Goal: Task Accomplishment & Management: Use online tool/utility

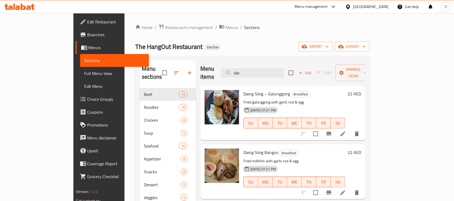
drag, startPoint x: 270, startPoint y: 69, endPoint x: 235, endPoint y: 71, distance: 35.0
click at [235, 71] on div "Menu items silo Add Sort Manage items" at bounding box center [282, 73] width 165 height 26
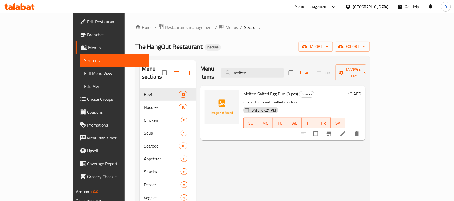
type input "molten"
drag, startPoint x: 275, startPoint y: 71, endPoint x: 245, endPoint y: 76, distance: 29.7
click at [245, 76] on div "Menu items molten Add Sort Manage items" at bounding box center [282, 73] width 165 height 26
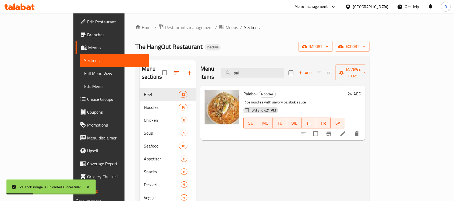
drag, startPoint x: 279, startPoint y: 70, endPoint x: 241, endPoint y: 74, distance: 37.4
click at [241, 74] on div "Menu items pal Add Sort Manage items" at bounding box center [282, 73] width 165 height 26
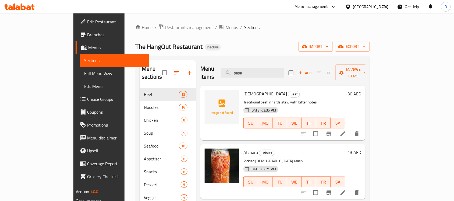
type input "papa"
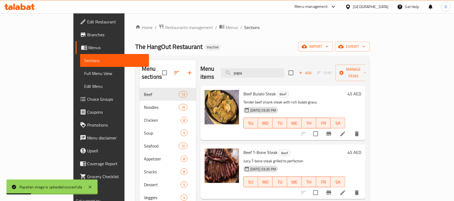
drag, startPoint x: 275, startPoint y: 70, endPoint x: 244, endPoint y: 77, distance: 31.1
click at [244, 77] on div "Menu items papa Add Sort Manage items" at bounding box center [282, 73] width 165 height 26
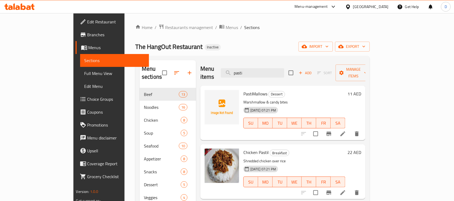
type input "pasti"
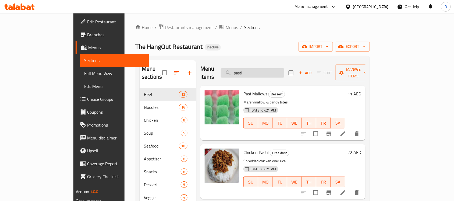
drag, startPoint x: 270, startPoint y: 68, endPoint x: 253, endPoint y: 73, distance: 17.9
click at [253, 73] on input "pasti" at bounding box center [252, 72] width 63 height 9
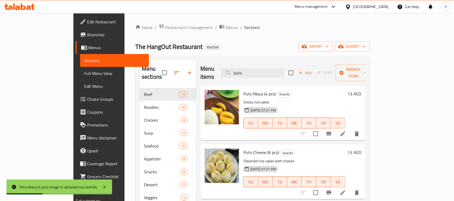
drag, startPoint x: 273, startPoint y: 69, endPoint x: 236, endPoint y: 74, distance: 37.5
click at [236, 74] on div "Menu items puto Add Sort Manage items" at bounding box center [282, 73] width 165 height 26
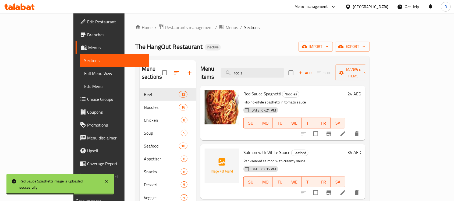
drag, startPoint x: 275, startPoint y: 68, endPoint x: 237, endPoint y: 71, distance: 37.5
click at [237, 71] on div "Menu items red s Add Sort Manage items" at bounding box center [282, 73] width 165 height 26
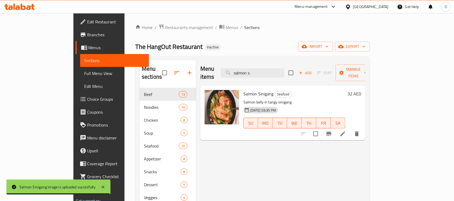
drag, startPoint x: 285, startPoint y: 72, endPoint x: 247, endPoint y: 81, distance: 39.7
click at [247, 81] on div "Menu items salmon s Add Sort Manage items Salmon Sinigang Seafood Salmon belly …" at bounding box center [280, 160] width 169 height 201
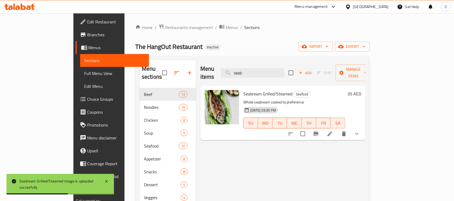
drag, startPoint x: 274, startPoint y: 66, endPoint x: 234, endPoint y: 73, distance: 40.5
click at [234, 73] on div "Menu items seab Add Sort Manage items" at bounding box center [282, 73] width 165 height 26
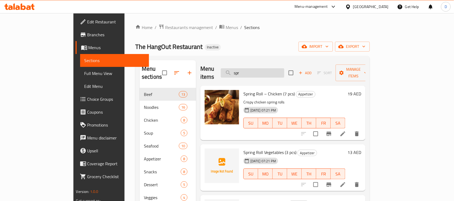
drag, startPoint x: 275, startPoint y: 71, endPoint x: 250, endPoint y: 73, distance: 24.8
click at [250, 73] on input "spr" at bounding box center [252, 72] width 63 height 9
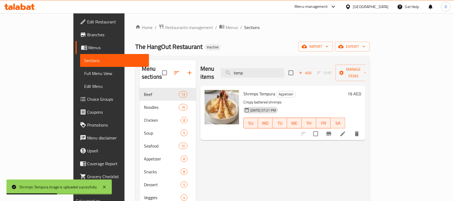
drag, startPoint x: 280, startPoint y: 70, endPoint x: 244, endPoint y: 74, distance: 36.3
click at [244, 74] on div "Menu items temp Add Sort Manage items" at bounding box center [282, 73] width 165 height 26
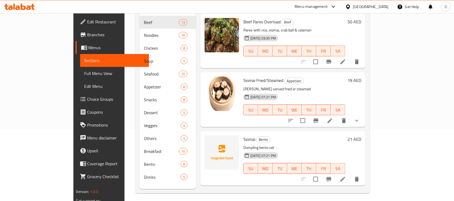
scroll to position [76, 0]
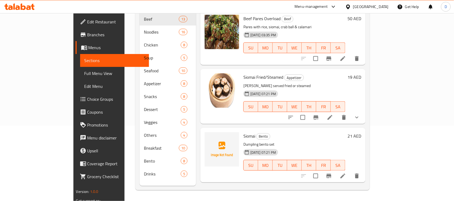
type input "siom"
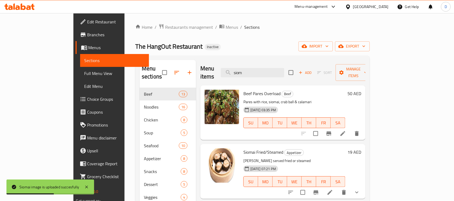
scroll to position [0, 0]
drag, startPoint x: 279, startPoint y: 67, endPoint x: 246, endPoint y: 69, distance: 32.6
click at [246, 69] on div "Menu items siom Add Sort Manage items" at bounding box center [282, 73] width 165 height 26
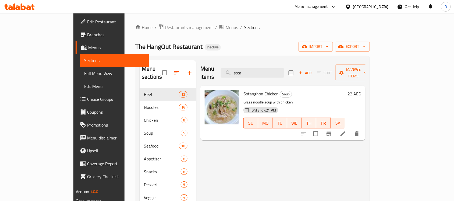
drag, startPoint x: 280, startPoint y: 71, endPoint x: 235, endPoint y: 65, distance: 45.0
click at [235, 65] on div "Menu items sota Add Sort Manage items" at bounding box center [282, 73] width 165 height 26
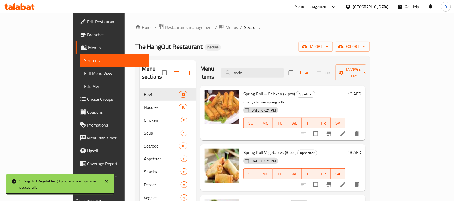
drag, startPoint x: 270, startPoint y: 71, endPoint x: 233, endPoint y: 69, distance: 37.2
click at [233, 69] on div "Menu items sprin Add Sort Manage items" at bounding box center [282, 73] width 165 height 26
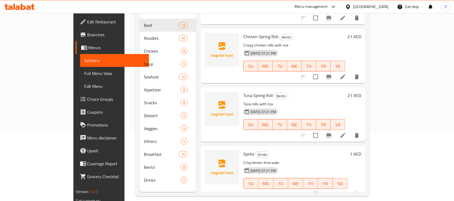
scroll to position [76, 0]
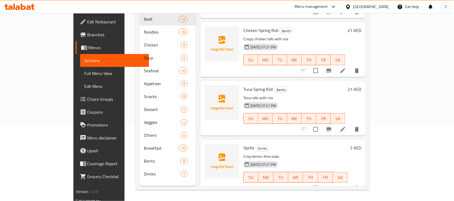
type input "spri"
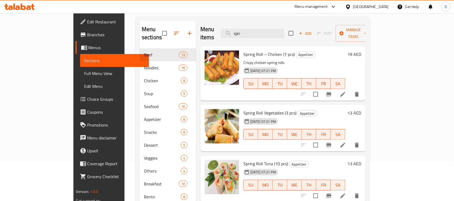
scroll to position [0, 0]
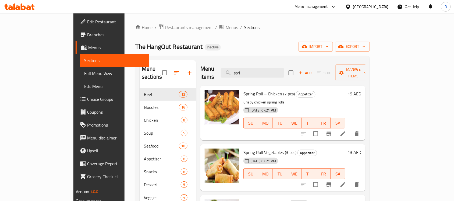
drag, startPoint x: 271, startPoint y: 65, endPoint x: 233, endPoint y: 65, distance: 38.2
click at [233, 65] on div "Menu items spri Add Sort Manage items" at bounding box center [282, 73] width 165 height 26
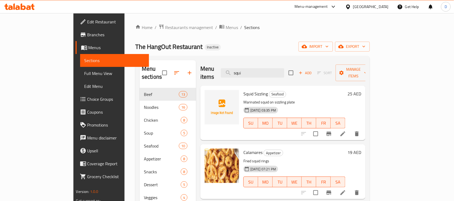
type input "squi"
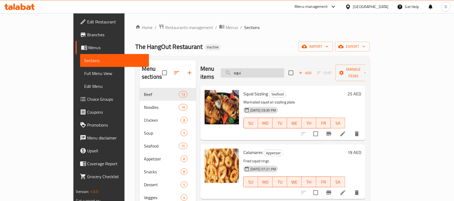
drag, startPoint x: 273, startPoint y: 69, endPoint x: 247, endPoint y: 72, distance: 26.8
click at [247, 72] on input "squi" at bounding box center [252, 72] width 63 height 9
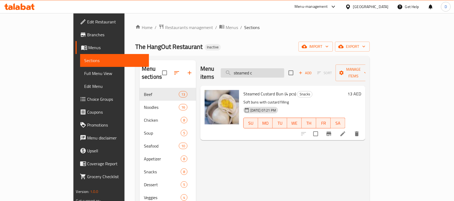
drag, startPoint x: 284, startPoint y: 73, endPoint x: 248, endPoint y: 73, distance: 36.0
click at [248, 73] on input "steamed c" at bounding box center [252, 72] width 63 height 9
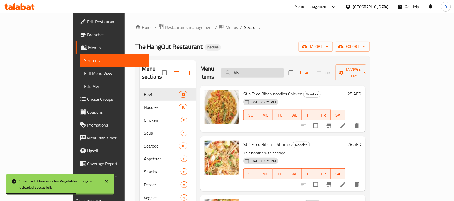
drag, startPoint x: 268, startPoint y: 72, endPoint x: 250, endPoint y: 70, distance: 18.4
click at [250, 70] on input "bih" at bounding box center [252, 72] width 63 height 9
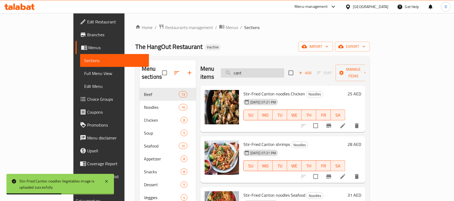
click at [275, 69] on input "cant" at bounding box center [252, 72] width 63 height 9
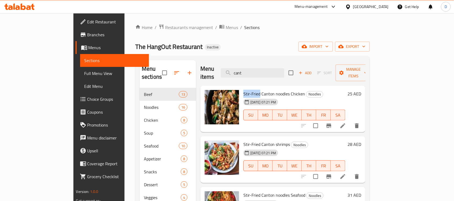
drag, startPoint x: 241, startPoint y: 88, endPoint x: 225, endPoint y: 86, distance: 15.7
click at [243, 90] on span "Stir-Fried Canton noodles Chicken" at bounding box center [274, 94] width 62 height 8
copy span "Stir-Fried"
click at [284, 69] on input "cant" at bounding box center [252, 72] width 63 height 9
drag, startPoint x: 277, startPoint y: 70, endPoint x: 251, endPoint y: 73, distance: 26.7
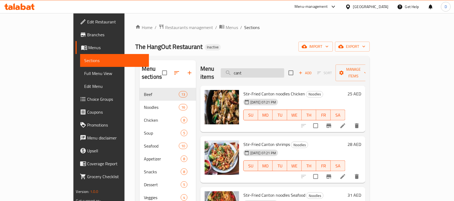
click at [251, 73] on input "cant" at bounding box center [252, 72] width 63 height 9
paste input "Stir-Fried"
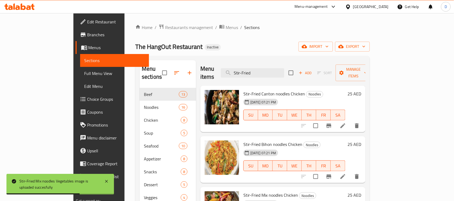
drag, startPoint x: 280, startPoint y: 70, endPoint x: 223, endPoint y: 70, distance: 56.2
click at [223, 70] on div "Menu items Stir-Fried Add Sort Manage items" at bounding box center [282, 73] width 165 height 26
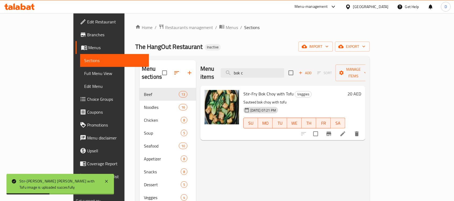
drag, startPoint x: 279, startPoint y: 67, endPoint x: 217, endPoint y: 67, distance: 62.1
click at [217, 67] on div "Menu items bok c Add Sort Manage items" at bounding box center [282, 73] width 165 height 26
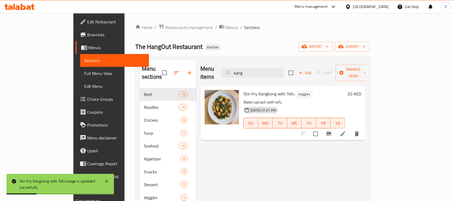
drag, startPoint x: 275, startPoint y: 69, endPoint x: 241, endPoint y: 72, distance: 33.4
click at [241, 72] on div "Menu items kang Add Sort Manage items" at bounding box center [282, 73] width 165 height 26
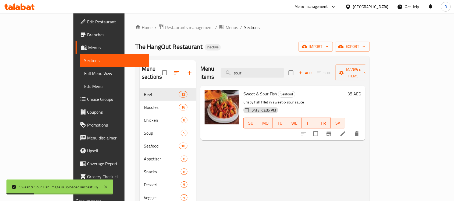
drag, startPoint x: 270, startPoint y: 69, endPoint x: 237, endPoint y: 72, distance: 33.7
click at [237, 72] on div "Menu items sour Add Sort Manage items" at bounding box center [282, 73] width 165 height 26
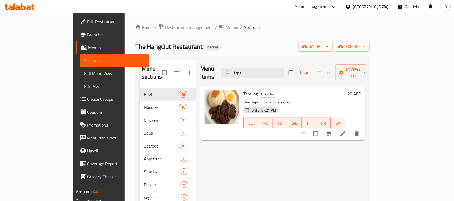
drag, startPoint x: 277, startPoint y: 69, endPoint x: 250, endPoint y: 79, distance: 28.2
click at [250, 79] on div "Menu items taps Add Sort Manage items Tapsilog Breakfast Beef tapa with garlic …" at bounding box center [280, 160] width 169 height 201
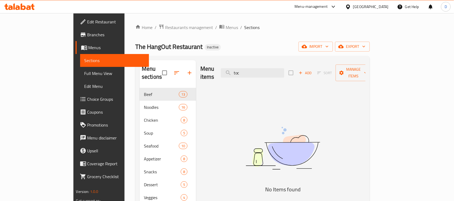
drag, startPoint x: 269, startPoint y: 68, endPoint x: 240, endPoint y: 73, distance: 29.7
click at [240, 73] on div "Menu items toc Add Sort Manage items" at bounding box center [282, 73] width 165 height 26
drag, startPoint x: 273, startPoint y: 68, endPoint x: 252, endPoint y: 68, distance: 21.2
click at [252, 68] on input "toc" at bounding box center [252, 72] width 63 height 9
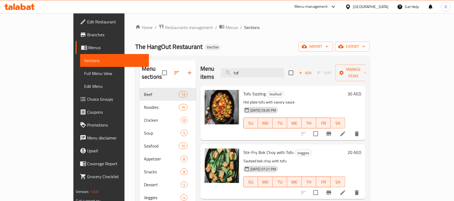
drag, startPoint x: 271, startPoint y: 73, endPoint x: 251, endPoint y: 78, distance: 20.2
click at [251, 78] on div "Menu items tof Add Sort Manage items Tofu Sizzling Seafood Hot plate tofu with …" at bounding box center [280, 160] width 169 height 201
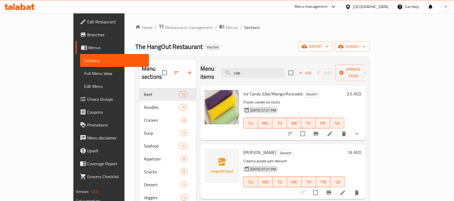
type input "ube"
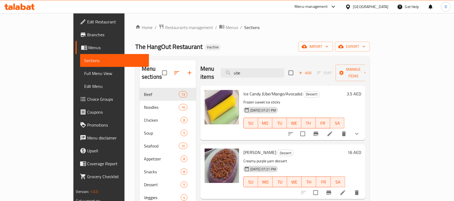
click at [84, 70] on span "Full Menu View" at bounding box center [114, 73] width 60 height 6
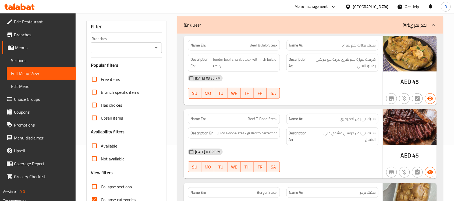
scroll to position [134, 0]
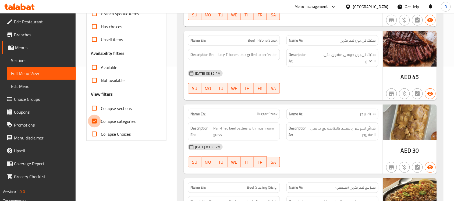
click at [94, 128] on input "Collapse categories" at bounding box center [94, 121] width 13 height 13
checkbox input "false"
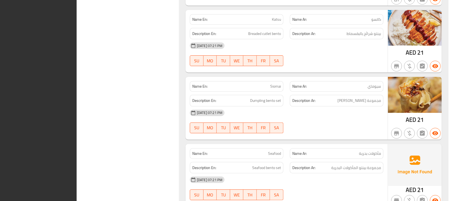
scroll to position [0, 0]
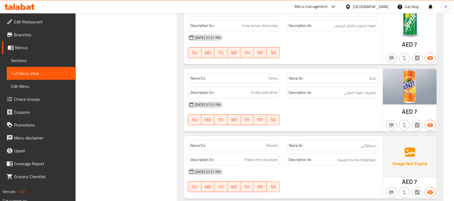
click at [363, 8] on div "[GEOGRAPHIC_DATA]" at bounding box center [370, 7] width 35 height 6
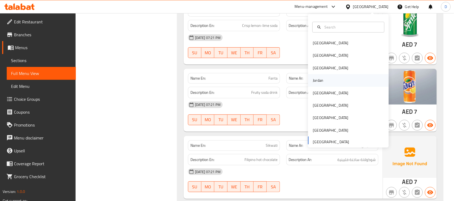
click at [315, 79] on div "Jordan" at bounding box center [318, 80] width 10 height 6
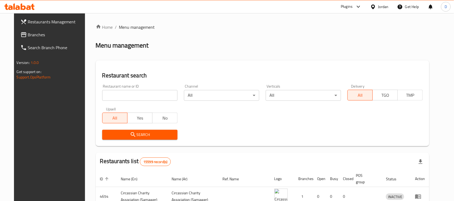
click at [31, 31] on span "Branches" at bounding box center [57, 34] width 58 height 6
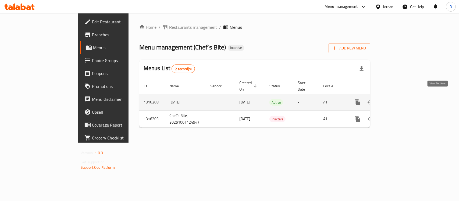
click at [400, 99] on icon "enhanced table" at bounding box center [396, 102] width 6 height 6
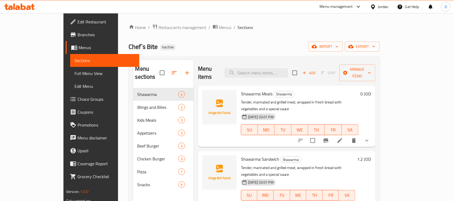
drag, startPoint x: 380, startPoint y: 6, endPoint x: 382, endPoint y: 11, distance: 6.1
click at [380, 6] on div "Jordan" at bounding box center [383, 7] width 10 height 6
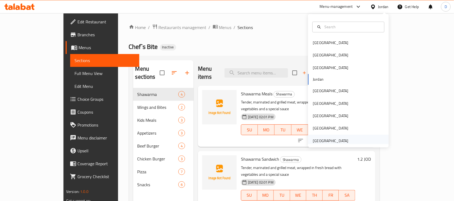
click at [343, 143] on div "[GEOGRAPHIC_DATA]" at bounding box center [331, 141] width 44 height 12
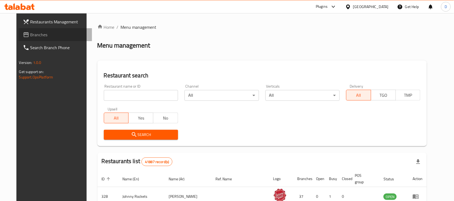
click at [30, 34] on span "Branches" at bounding box center [59, 34] width 58 height 6
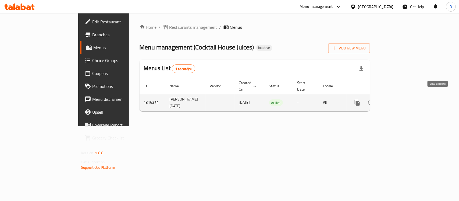
click at [398, 100] on icon "enhanced table" at bounding box center [396, 102] width 5 height 5
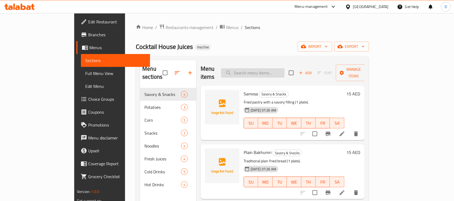
click at [267, 68] on input "search" at bounding box center [252, 72] width 63 height 9
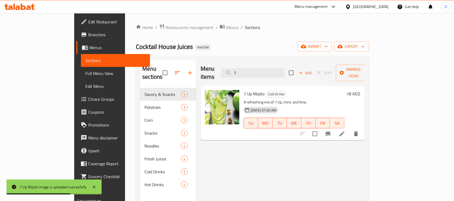
drag, startPoint x: 266, startPoint y: 68, endPoint x: 243, endPoint y: 77, distance: 24.7
click at [243, 77] on div "Menu items 7 Add Sort Manage items" at bounding box center [283, 73] width 164 height 26
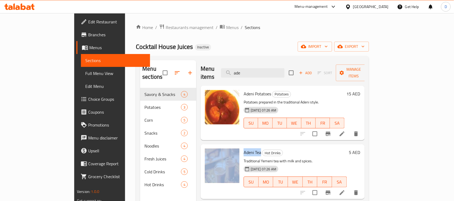
drag, startPoint x: 243, startPoint y: 143, endPoint x: 222, endPoint y: 146, distance: 20.4
click at [222, 147] on div "Adeni Tea Hot Drinks Traditional Yemeni tea with milk and spices. 08-10-2025 07…" at bounding box center [283, 172] width 160 height 50
copy div "Adeni Tea"
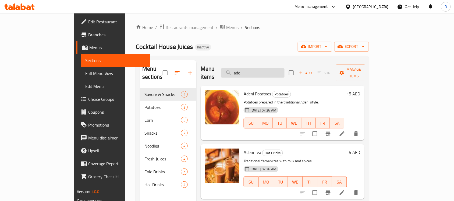
drag, startPoint x: 278, startPoint y: 69, endPoint x: 251, endPoint y: 66, distance: 27.0
click at [251, 68] on input "ade" at bounding box center [252, 72] width 63 height 9
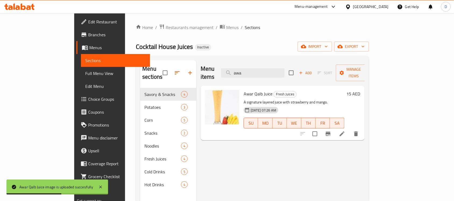
drag, startPoint x: 272, startPoint y: 67, endPoint x: 238, endPoint y: 73, distance: 34.7
click at [238, 73] on div "Menu items awa Add Sort Manage items" at bounding box center [283, 73] width 164 height 26
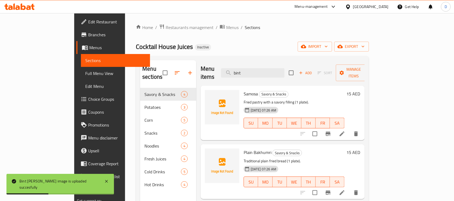
drag, startPoint x: 271, startPoint y: 72, endPoint x: 245, endPoint y: 76, distance: 26.3
click at [245, 76] on div "Menu items bint Add Sort Manage items" at bounding box center [283, 73] width 164 height 26
click at [272, 68] on input "bint" at bounding box center [252, 72] width 63 height 9
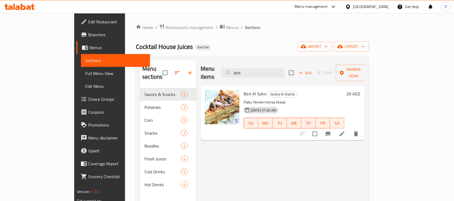
drag, startPoint x: 272, startPoint y: 68, endPoint x: 230, endPoint y: 65, distance: 42.0
click at [230, 65] on div "Menu items bint Add Sort Manage items" at bounding box center [283, 73] width 164 height 26
type input "awa"
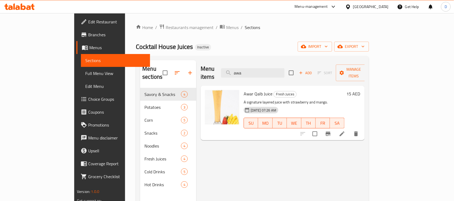
drag, startPoint x: 281, startPoint y: 70, endPoint x: 227, endPoint y: 70, distance: 53.8
click at [227, 70] on div "Menu items awa Add Sort Manage items" at bounding box center [283, 73] width 164 height 26
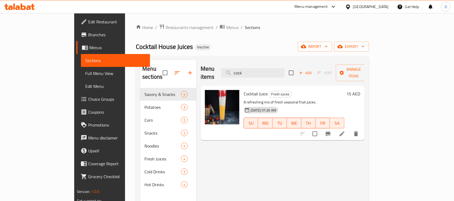
drag, startPoint x: 277, startPoint y: 69, endPoint x: 236, endPoint y: 70, distance: 41.7
click at [236, 70] on div "Menu items cock Add Sort Manage items" at bounding box center [283, 73] width 164 height 26
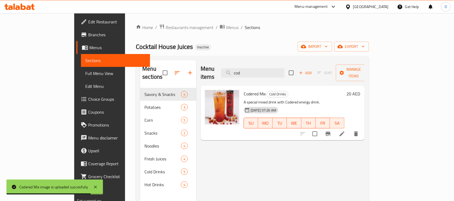
drag, startPoint x: 272, startPoint y: 72, endPoint x: 229, endPoint y: 73, distance: 43.9
click at [229, 73] on div "Menu items cod Add Sort Manage items" at bounding box center [283, 73] width 164 height 26
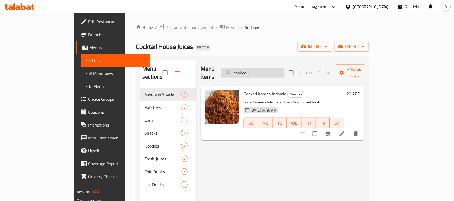
drag, startPoint x: 278, startPoint y: 72, endPoint x: 256, endPoint y: 73, distance: 22.1
click at [256, 73] on input "cooked k" at bounding box center [252, 72] width 63 height 9
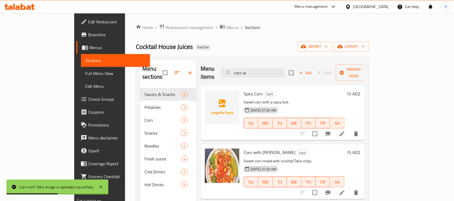
drag, startPoint x: 281, startPoint y: 73, endPoint x: 245, endPoint y: 76, distance: 35.6
click at [245, 76] on div "Menu items corn w Add Sort Manage items" at bounding box center [283, 73] width 164 height 26
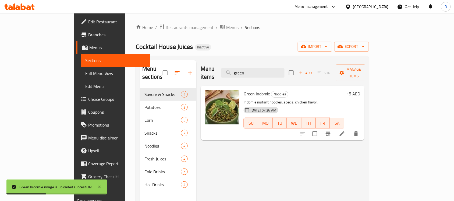
drag, startPoint x: 273, startPoint y: 68, endPoint x: 244, endPoint y: 70, distance: 29.4
click at [244, 70] on div "Menu items green Add Sort Manage items" at bounding box center [283, 73] width 164 height 26
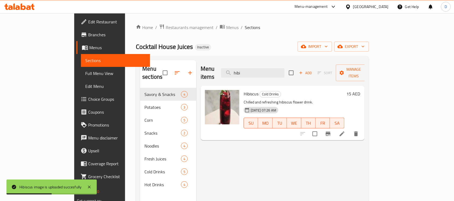
drag, startPoint x: 274, startPoint y: 68, endPoint x: 245, endPoint y: 71, distance: 28.7
click at [245, 71] on div "Menu items hibi Add Sort Manage items" at bounding box center [283, 73] width 164 height 26
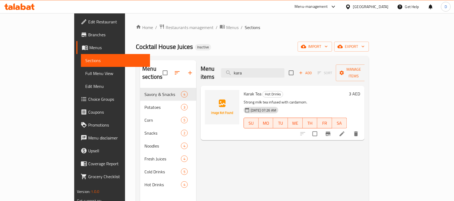
type input "kara"
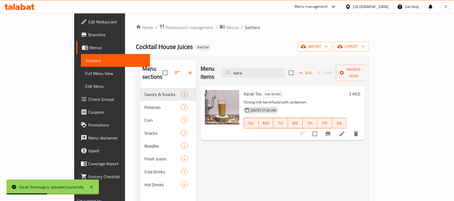
drag, startPoint x: 283, startPoint y: 66, endPoint x: 245, endPoint y: 75, distance: 38.3
click at [245, 75] on div "Menu items kara Add Sort Manage items" at bounding box center [283, 73] width 164 height 26
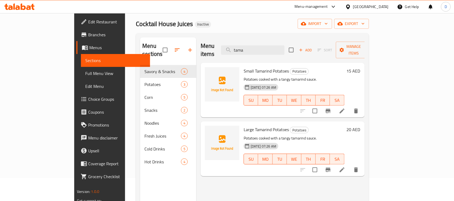
scroll to position [34, 0]
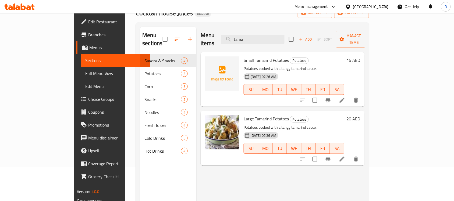
drag, startPoint x: 273, startPoint y: 38, endPoint x: 233, endPoint y: 38, distance: 40.1
click at [233, 38] on div "Menu items tama Add Sort Manage items" at bounding box center [283, 40] width 164 height 26
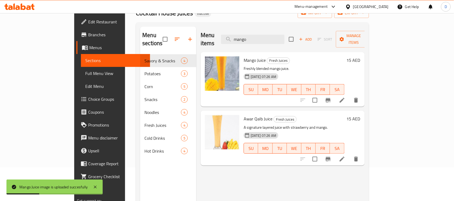
drag, startPoint x: 277, startPoint y: 35, endPoint x: 244, endPoint y: 42, distance: 34.1
click at [244, 42] on div "Menu items mango Add Sort Manage items" at bounding box center [283, 40] width 164 height 26
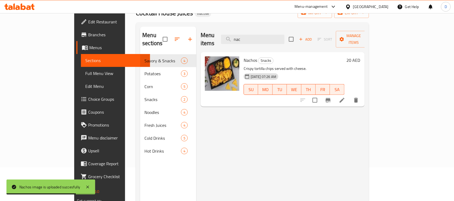
drag, startPoint x: 266, startPoint y: 35, endPoint x: 240, endPoint y: 42, distance: 27.5
click at [240, 42] on div "Menu items nac Add Sort Manage items" at bounding box center [283, 40] width 164 height 26
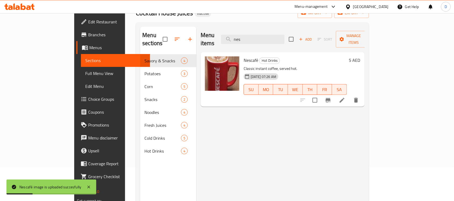
drag, startPoint x: 271, startPoint y: 36, endPoint x: 230, endPoint y: 40, distance: 40.6
click at [230, 40] on div "Menu items nes Add Sort Manage items" at bounding box center [283, 40] width 164 height 26
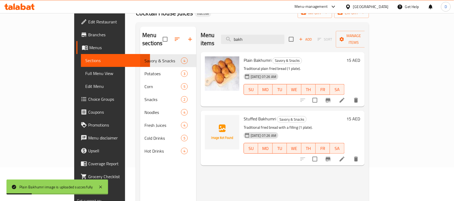
drag, startPoint x: 274, startPoint y: 36, endPoint x: 241, endPoint y: 41, distance: 32.9
click at [241, 41] on div "Menu items bakh Add Sort Manage items" at bounding box center [283, 40] width 164 height 26
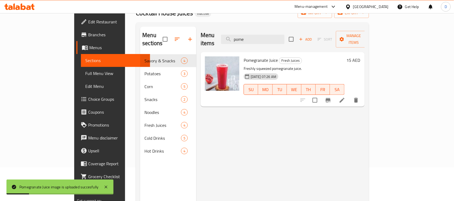
drag, startPoint x: 279, startPoint y: 36, endPoint x: 255, endPoint y: 44, distance: 24.7
click at [255, 44] on div "Menu items pome Add Sort Manage items" at bounding box center [283, 40] width 164 height 26
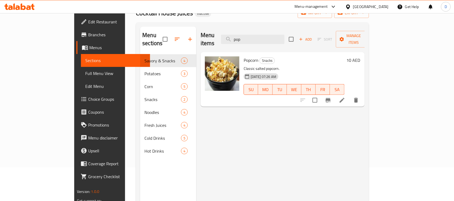
drag, startPoint x: 275, startPoint y: 35, endPoint x: 227, endPoint y: 37, distance: 47.3
click at [227, 37] on div "Menu items pop Add Sort Manage items" at bounding box center [283, 40] width 164 height 26
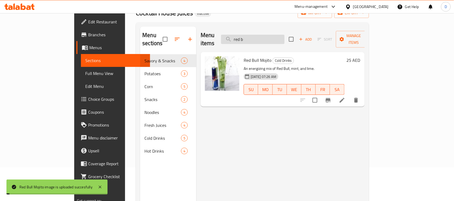
click at [280, 35] on input "red b" at bounding box center [252, 39] width 63 height 9
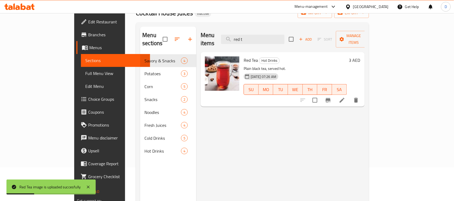
drag, startPoint x: 278, startPoint y: 33, endPoint x: 237, endPoint y: 39, distance: 42.1
click at [237, 39] on div "Menu items red t Add Sort Manage items" at bounding box center [283, 40] width 164 height 26
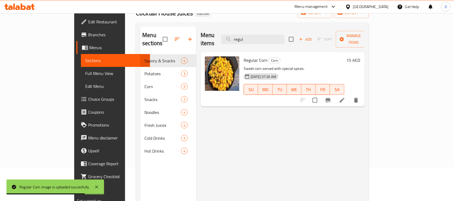
drag, startPoint x: 273, startPoint y: 34, endPoint x: 229, endPoint y: 42, distance: 44.8
click at [229, 42] on div "Menu items regul Add Sort Manage items" at bounding box center [283, 40] width 164 height 26
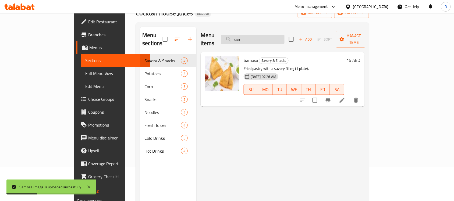
drag, startPoint x: 285, startPoint y: 35, endPoint x: 254, endPoint y: 40, distance: 31.3
click at [254, 40] on input "sam" at bounding box center [252, 39] width 63 height 9
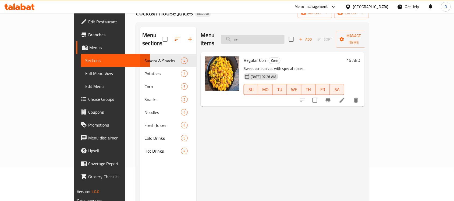
type input "r"
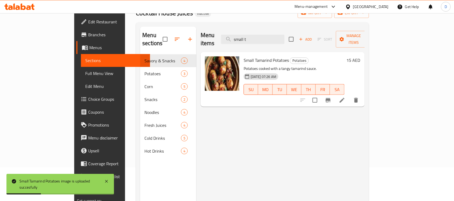
drag, startPoint x: 278, startPoint y: 32, endPoint x: 243, endPoint y: 38, distance: 36.0
click at [243, 38] on div "Menu items small t Add Sort Manage items" at bounding box center [283, 40] width 164 height 26
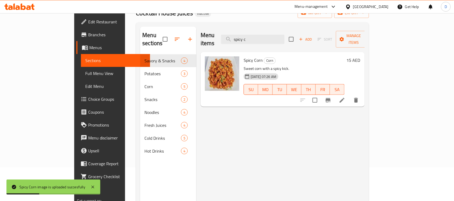
drag, startPoint x: 273, startPoint y: 38, endPoint x: 232, endPoint y: 41, distance: 41.5
click at [232, 41] on div "Menu items spicy c Add Sort Manage items" at bounding box center [283, 40] width 164 height 26
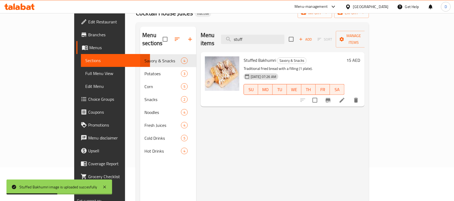
drag, startPoint x: 272, startPoint y: 34, endPoint x: 235, endPoint y: 31, distance: 37.2
click at [235, 31] on div "Menu items stuff Add Sort Manage items" at bounding box center [283, 40] width 164 height 26
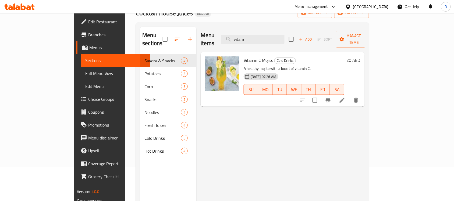
drag, startPoint x: 273, startPoint y: 37, endPoint x: 231, endPoint y: 45, distance: 42.2
click at [231, 45] on div "Menu items vitam Add Sort Manage items Vitamin C Mojito Cold Drinks A healthy m…" at bounding box center [280, 127] width 168 height 201
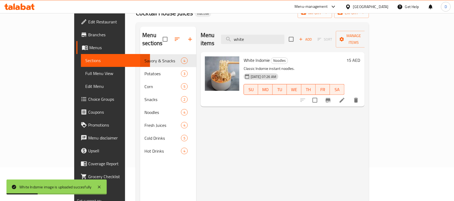
drag, startPoint x: 277, startPoint y: 38, endPoint x: 235, endPoint y: 40, distance: 41.8
click at [235, 40] on div "Menu items white Add Sort Manage items" at bounding box center [283, 40] width 164 height 26
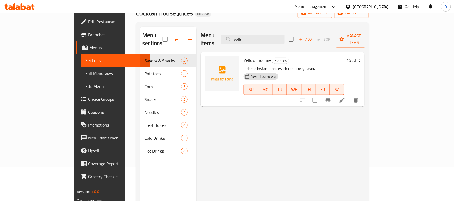
type input "yello"
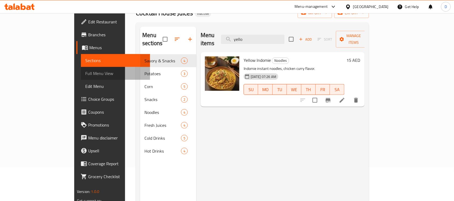
click at [85, 74] on span "Full Menu View" at bounding box center [115, 73] width 60 height 6
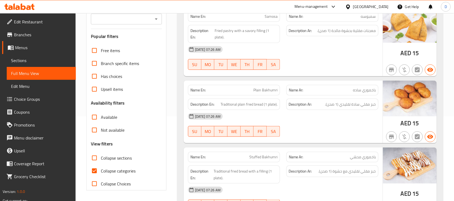
scroll to position [101, 0]
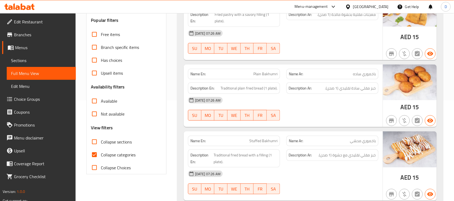
click at [96, 161] on input "Collapse categories" at bounding box center [94, 154] width 13 height 13
checkbox input "false"
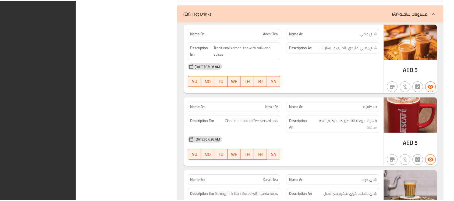
scroll to position [2325, 0]
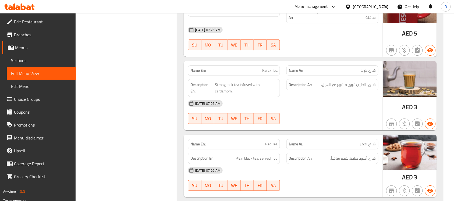
click at [28, 21] on span "Edit Restaurant" at bounding box center [43, 22] width 58 height 6
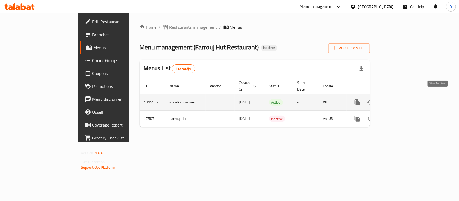
click at [399, 99] on icon "enhanced table" at bounding box center [396, 102] width 6 height 6
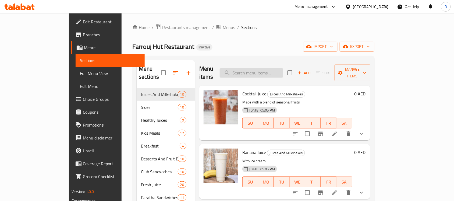
click at [283, 68] on input "search" at bounding box center [251, 72] width 63 height 9
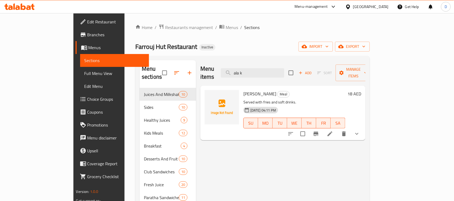
type input "ala k"
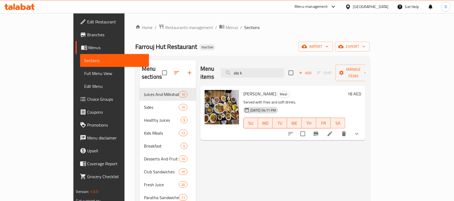
drag, startPoint x: 275, startPoint y: 72, endPoint x: 247, endPoint y: 84, distance: 30.8
click at [247, 84] on div "Menu items ala k Add Sort Manage items Ala Kefak Meal Served with fries and sof…" at bounding box center [280, 191] width 169 height 262
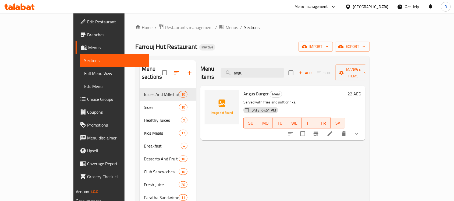
type input "angu"
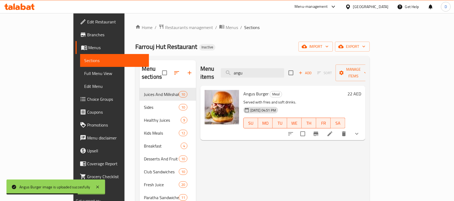
drag, startPoint x: 241, startPoint y: 66, endPoint x: 225, endPoint y: 66, distance: 16.4
click at [225, 66] on div "Menu items angu Add Sort Manage items" at bounding box center [282, 73] width 165 height 26
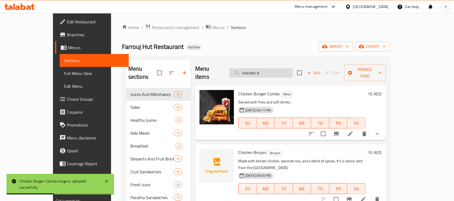
click at [284, 70] on input "chicken b" at bounding box center [260, 72] width 63 height 9
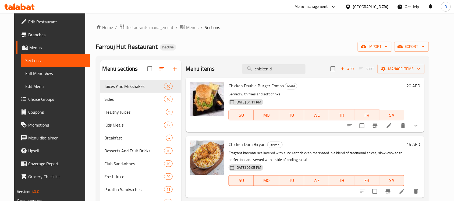
drag, startPoint x: 284, startPoint y: 69, endPoint x: 242, endPoint y: 73, distance: 42.4
click at [242, 73] on div "Menu items chicken d Add Sort Manage items" at bounding box center [305, 68] width 239 height 17
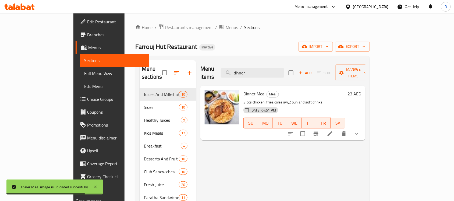
drag, startPoint x: 291, startPoint y: 71, endPoint x: 252, endPoint y: 77, distance: 39.2
click at [252, 77] on div "Menu items dinner Add Sort Manage items" at bounding box center [282, 73] width 165 height 26
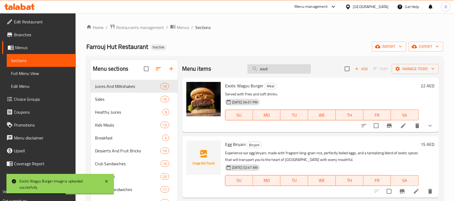
drag, startPoint x: 270, startPoint y: 70, endPoint x: 247, endPoint y: 73, distance: 23.9
click at [247, 73] on input "exot" at bounding box center [278, 68] width 63 height 9
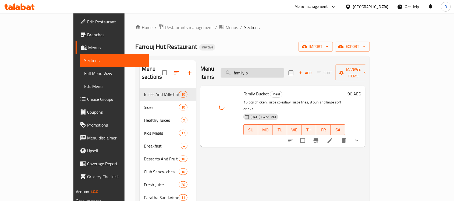
click at [284, 68] on input "family b" at bounding box center [252, 72] width 63 height 9
click at [284, 69] on input "family m" at bounding box center [252, 72] width 63 height 9
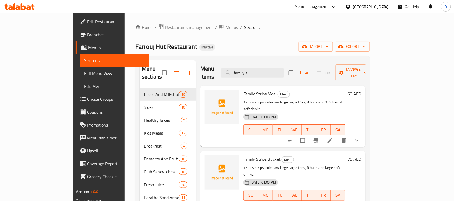
scroll to position [34, 0]
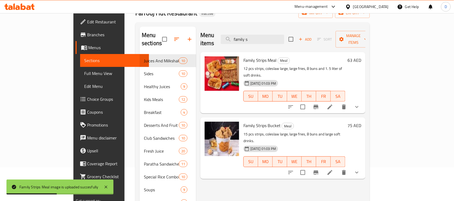
drag, startPoint x: 278, startPoint y: 38, endPoint x: 237, endPoint y: 42, distance: 41.6
click at [237, 42] on div "Menu items family s Add Sort Manage items" at bounding box center [282, 40] width 165 height 26
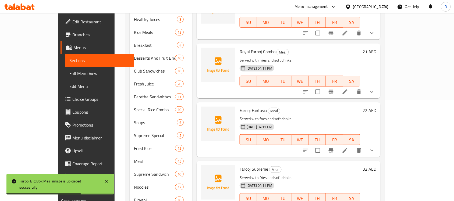
scroll to position [0, 0]
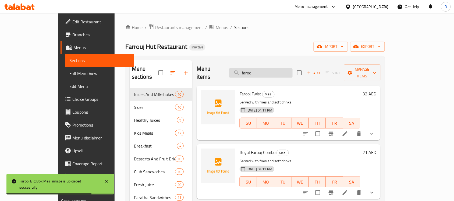
click at [280, 69] on input "faroo" at bounding box center [260, 72] width 63 height 9
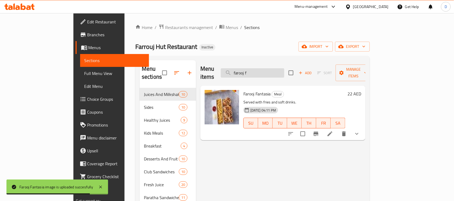
click at [283, 69] on input "farooj f" at bounding box center [252, 72] width 63 height 9
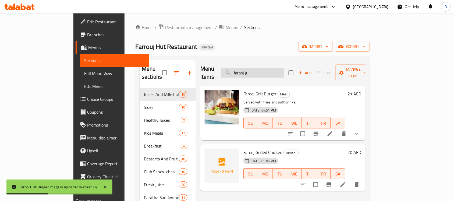
click at [284, 72] on input "farooj g" at bounding box center [252, 72] width 63 height 9
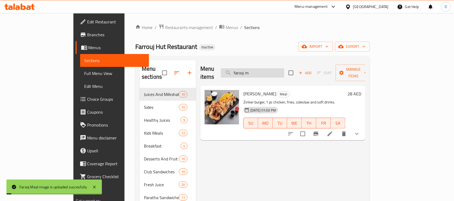
click at [284, 70] on input "farooj m" at bounding box center [252, 72] width 63 height 9
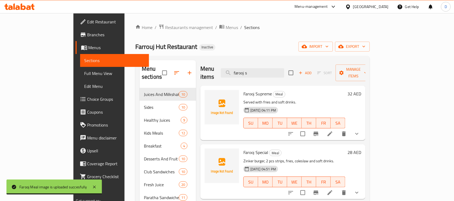
scroll to position [34, 0]
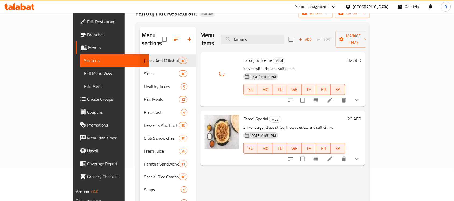
click at [288, 41] on div "Menu items farooj s Add Sort Manage items" at bounding box center [282, 40] width 165 height 26
click at [284, 36] on input "farooj s" at bounding box center [252, 39] width 63 height 9
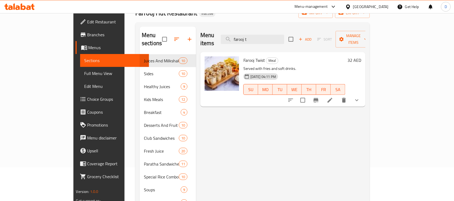
drag, startPoint x: 286, startPoint y: 38, endPoint x: 244, endPoint y: 36, distance: 41.5
click at [244, 36] on div "Menu items farooj t Add Sort Manage items" at bounding box center [282, 40] width 165 height 26
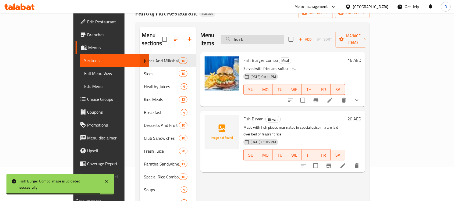
click at [284, 35] on input "fish b" at bounding box center [252, 39] width 63 height 9
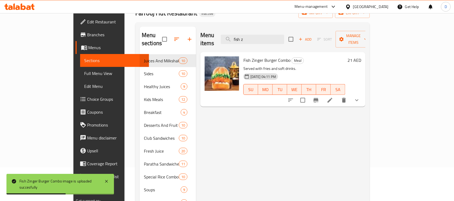
drag, startPoint x: 280, startPoint y: 37, endPoint x: 244, endPoint y: 38, distance: 35.5
click at [244, 38] on div "Menu items fish z Add Sort Manage items" at bounding box center [282, 40] width 165 height 26
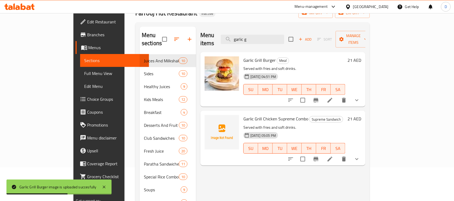
drag, startPoint x: 276, startPoint y: 34, endPoint x: 243, endPoint y: 38, distance: 33.8
click at [243, 38] on div "Menu items garlic g Add Sort Manage items" at bounding box center [282, 40] width 165 height 26
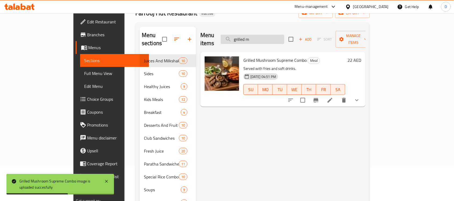
click at [284, 37] on input "grilled m" at bounding box center [252, 39] width 63 height 9
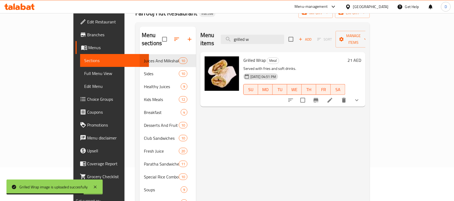
drag, startPoint x: 289, startPoint y: 40, endPoint x: 238, endPoint y: 34, distance: 51.4
click at [238, 34] on div "Menu items grilled w Add Sort Manage items" at bounding box center [282, 40] width 165 height 26
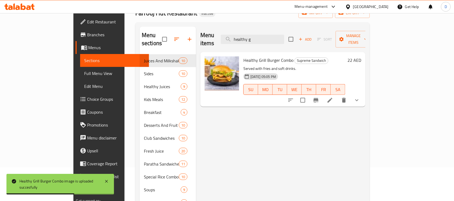
drag, startPoint x: 287, startPoint y: 32, endPoint x: 239, endPoint y: 34, distance: 48.4
click at [239, 34] on div "Menu items healthy g Add Sort Manage items" at bounding box center [282, 40] width 165 height 26
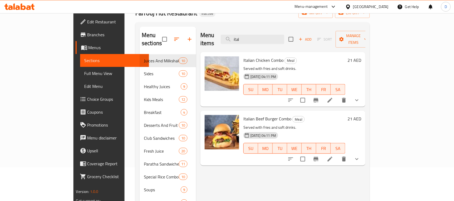
drag, startPoint x: 284, startPoint y: 33, endPoint x: 229, endPoint y: 32, distance: 54.3
click at [229, 32] on div "Menu items ital Add Sort Manage items" at bounding box center [282, 40] width 165 height 26
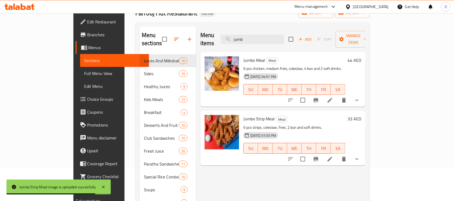
drag, startPoint x: 275, startPoint y: 34, endPoint x: 229, endPoint y: 38, distance: 46.2
click at [229, 38] on div "Menu items jumb Add Sort Manage items" at bounding box center [282, 40] width 165 height 26
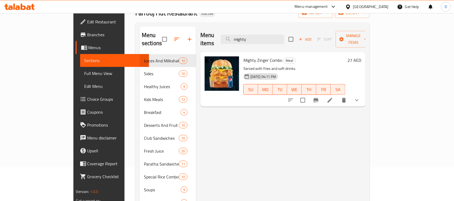
drag, startPoint x: 276, startPoint y: 36, endPoint x: 228, endPoint y: 36, distance: 48.1
click at [228, 36] on div "Menu items mighty Add Sort Manage items" at bounding box center [282, 40] width 165 height 26
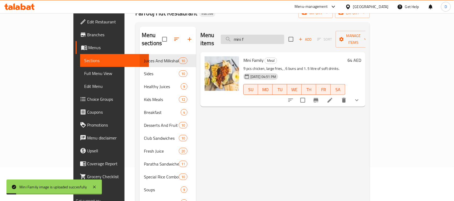
click at [284, 35] on input "mini f" at bounding box center [252, 39] width 63 height 9
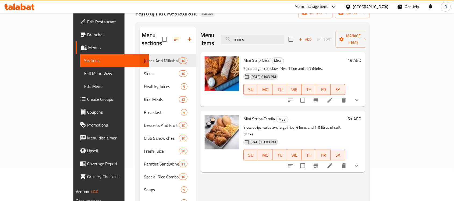
drag, startPoint x: 280, startPoint y: 37, endPoint x: 237, endPoint y: 42, distance: 43.7
click at [237, 42] on div "Menu items mini s Add Sort Manage items" at bounding box center [282, 40] width 165 height 26
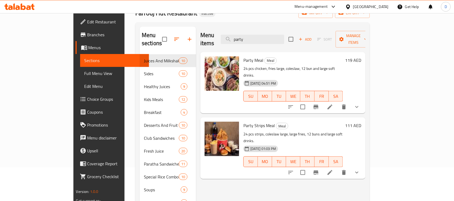
drag, startPoint x: 279, startPoint y: 35, endPoint x: 230, endPoint y: 35, distance: 48.1
click at [230, 35] on div "Menu items party Add Sort Manage items" at bounding box center [282, 40] width 165 height 26
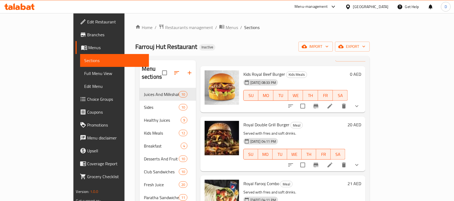
scroll to position [0, 0]
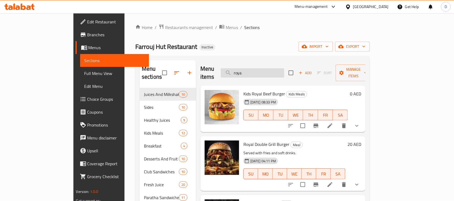
drag, startPoint x: 279, startPoint y: 66, endPoint x: 249, endPoint y: 66, distance: 30.1
click at [249, 68] on input "roya" at bounding box center [252, 72] width 63 height 9
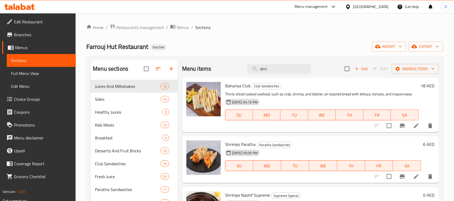
drag, startPoint x: 271, startPoint y: 73, endPoint x: 243, endPoint y: 76, distance: 28.4
click at [243, 76] on div "Menu items shri Add Sort Manage items" at bounding box center [310, 68] width 257 height 17
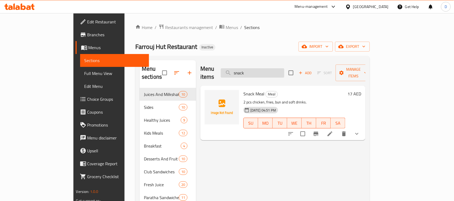
drag, startPoint x: 258, startPoint y: 73, endPoint x: 247, endPoint y: 73, distance: 11.0
click at [247, 73] on input "snack" at bounding box center [252, 72] width 63 height 9
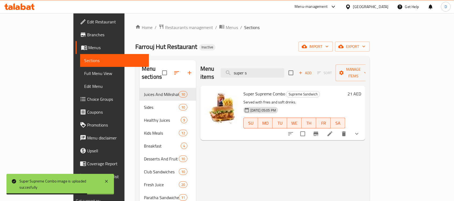
drag, startPoint x: 285, startPoint y: 71, endPoint x: 243, endPoint y: 72, distance: 42.5
click at [243, 72] on div "Menu items super s Add Sort Manage items" at bounding box center [282, 73] width 165 height 26
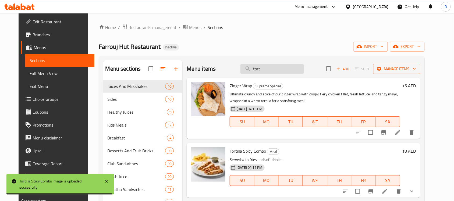
drag, startPoint x: 275, startPoint y: 64, endPoint x: 246, endPoint y: 70, distance: 29.7
click at [246, 70] on input "tort" at bounding box center [271, 68] width 63 height 9
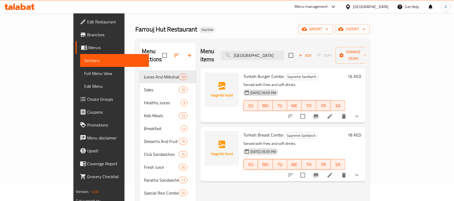
scroll to position [34, 0]
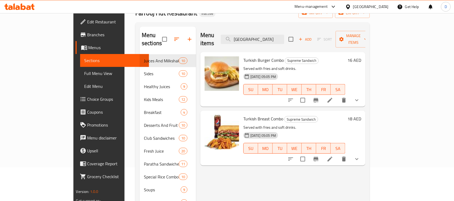
drag, startPoint x: 272, startPoint y: 33, endPoint x: 234, endPoint y: 34, distance: 38.5
click at [234, 34] on div "Menu items turki Add Sort Manage items" at bounding box center [282, 40] width 165 height 26
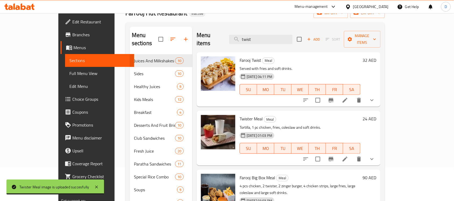
drag, startPoint x: 279, startPoint y: 36, endPoint x: 243, endPoint y: 46, distance: 37.1
click at [243, 46] on div "Menu items twist Add Sort Manage items Farooj Twist Meal Served with fries and …" at bounding box center [286, 158] width 188 height 262
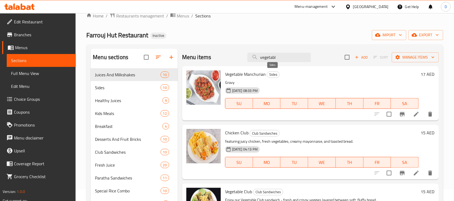
scroll to position [0, 0]
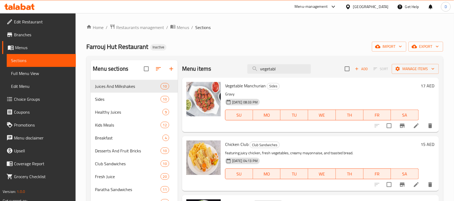
drag, startPoint x: 286, startPoint y: 67, endPoint x: 253, endPoint y: 78, distance: 34.9
click at [253, 78] on div "Menu items vegetabl Add Sort Manage items Vegetable Manchurian Sides Gravy 06-1…" at bounding box center [308, 187] width 261 height 254
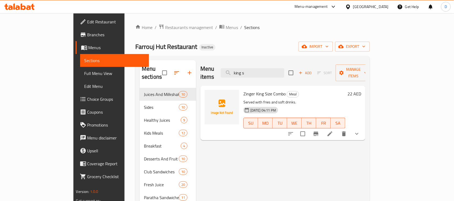
type input "king s"
click at [84, 74] on span "Full Menu View" at bounding box center [114, 73] width 60 height 6
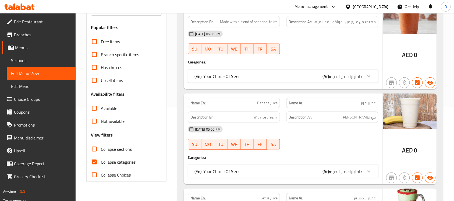
scroll to position [101, 0]
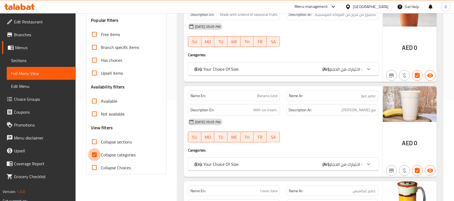
click at [95, 158] on input "Collapse categories" at bounding box center [94, 154] width 13 height 13
checkbox input "false"
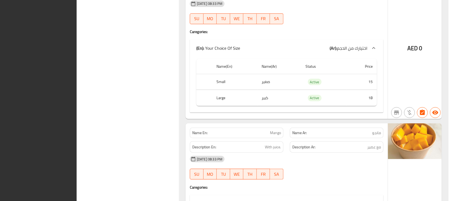
scroll to position [0, 0]
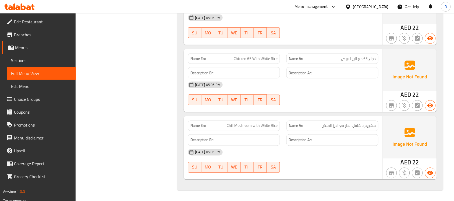
click at [19, 48] on span "Menus" at bounding box center [43, 47] width 56 height 6
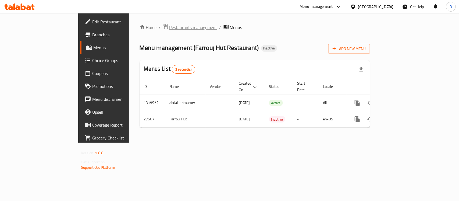
click at [169, 28] on span "Restaurants management" at bounding box center [193, 27] width 48 height 6
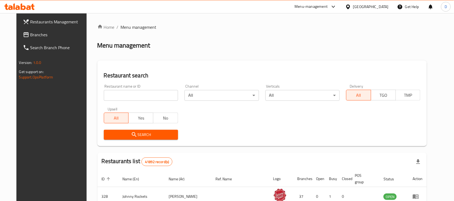
click at [30, 34] on span "Branches" at bounding box center [59, 34] width 58 height 6
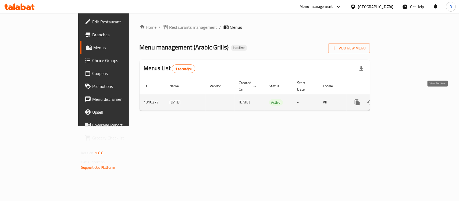
click at [399, 99] on icon "enhanced table" at bounding box center [396, 102] width 6 height 6
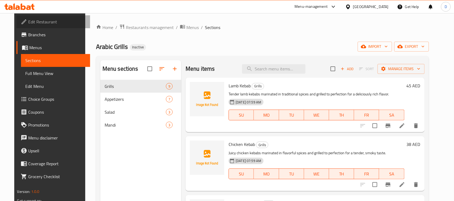
click at [28, 20] on span "Edit Restaurant" at bounding box center [57, 22] width 58 height 6
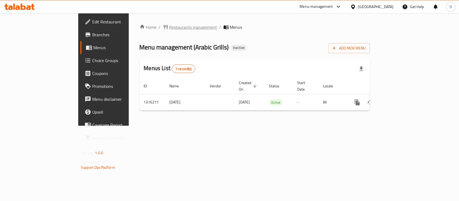
click at [169, 26] on span "Restaurants management" at bounding box center [193, 27] width 48 height 6
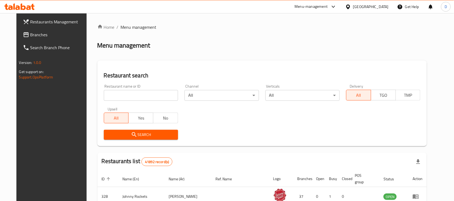
click at [30, 37] on span "Branches" at bounding box center [59, 34] width 58 height 6
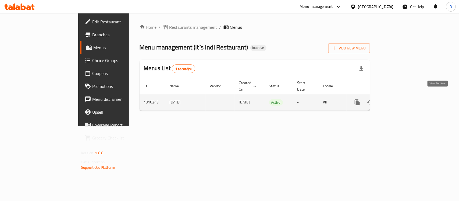
click at [399, 99] on icon "enhanced table" at bounding box center [396, 102] width 6 height 6
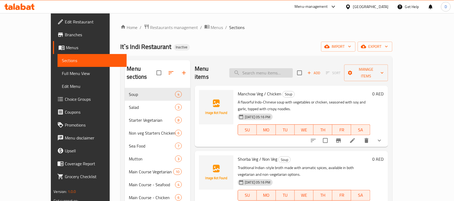
click at [281, 68] on input "search" at bounding box center [260, 72] width 63 height 9
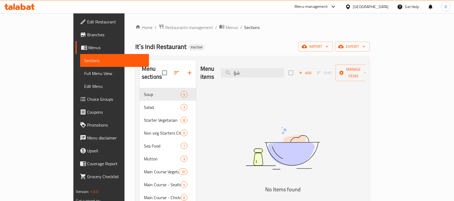
type input "ش"
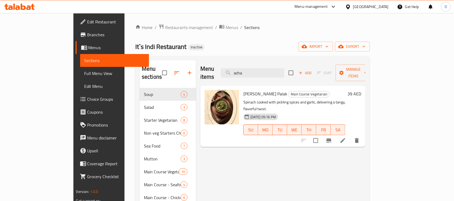
drag, startPoint x: 275, startPoint y: 68, endPoint x: 244, endPoint y: 65, distance: 31.3
click at [244, 65] on div "Menu items acha Add Sort Manage items" at bounding box center [282, 73] width 165 height 26
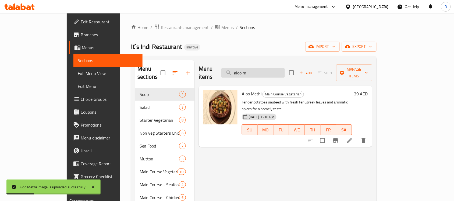
click at [281, 68] on input "aloo m" at bounding box center [252, 72] width 63 height 9
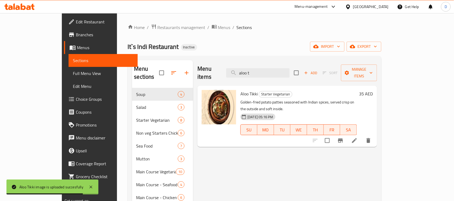
drag, startPoint x: 282, startPoint y: 69, endPoint x: 237, endPoint y: 72, distance: 45.8
click at [237, 72] on div "Menu items aloo t Add Sort Manage items" at bounding box center [287, 73] width 180 height 26
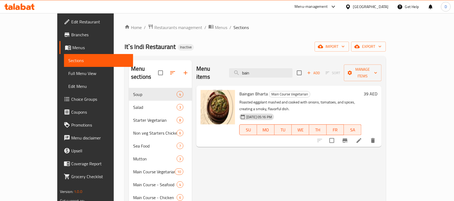
drag, startPoint x: 286, startPoint y: 69, endPoint x: 211, endPoint y: 70, distance: 75.0
click at [211, 70] on div "Menu items bain Add Sort Manage items" at bounding box center [288, 73] width 185 height 26
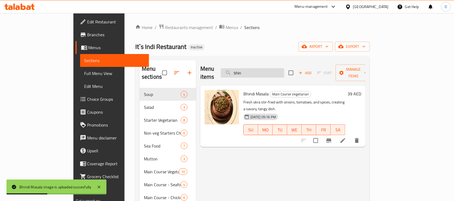
drag, startPoint x: 280, startPoint y: 67, endPoint x: 250, endPoint y: 66, distance: 29.6
click at [250, 68] on input "bhin" at bounding box center [252, 72] width 63 height 9
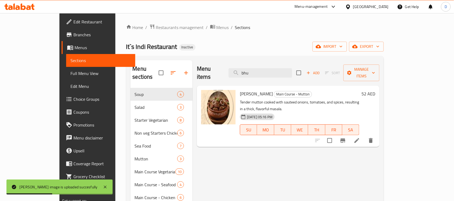
drag, startPoint x: 277, startPoint y: 71, endPoint x: 244, endPoint y: 67, distance: 33.4
click at [244, 67] on div "Menu items bhu Add Sort Manage items" at bounding box center [288, 73] width 183 height 26
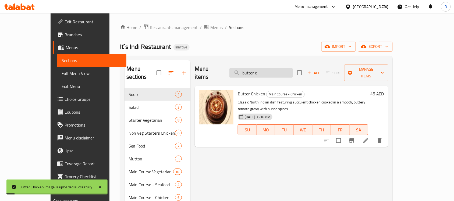
click at [283, 69] on input "butter c" at bounding box center [260, 72] width 63 height 9
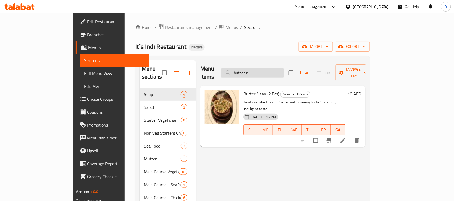
drag, startPoint x: 283, startPoint y: 68, endPoint x: 249, endPoint y: 67, distance: 33.9
click at [249, 68] on input "butter n" at bounding box center [252, 72] width 63 height 9
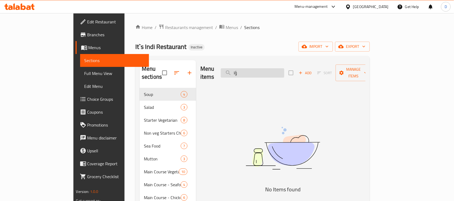
type input "ؤ"
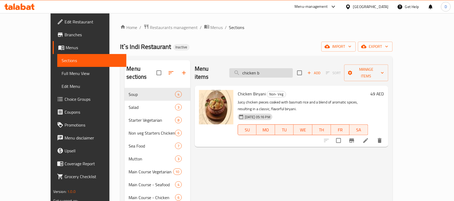
click at [287, 68] on input "chicken b" at bounding box center [260, 72] width 63 height 9
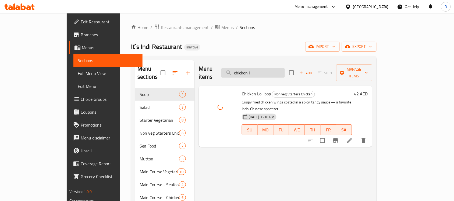
click at [285, 68] on input "chicken l" at bounding box center [252, 72] width 63 height 9
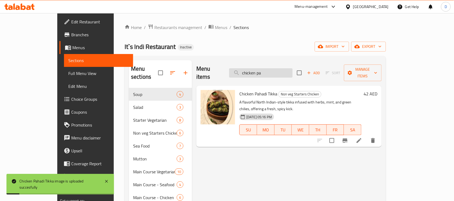
click at [293, 69] on input "chicken pa" at bounding box center [260, 72] width 63 height 9
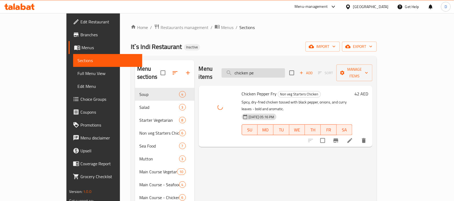
click at [285, 68] on input "chicken pe" at bounding box center [253, 72] width 63 height 9
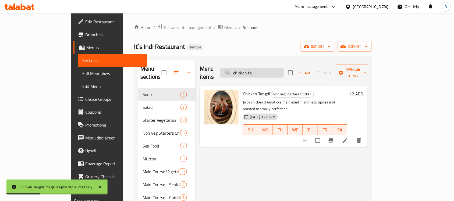
click at [284, 70] on input "chicken ta" at bounding box center [251, 72] width 63 height 9
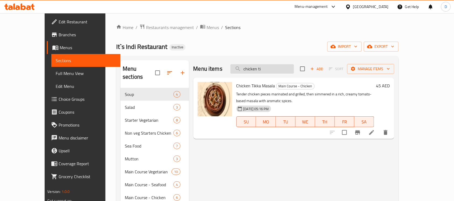
click at [286, 71] on input "chicken ti" at bounding box center [261, 68] width 63 height 9
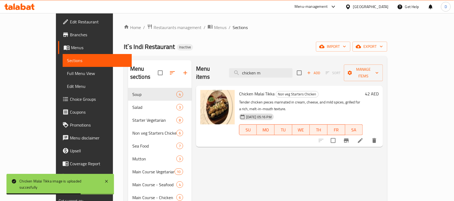
drag, startPoint x: 285, startPoint y: 69, endPoint x: 248, endPoint y: 74, distance: 37.7
click at [248, 74] on div "Menu items chicken m Add Sort Manage items" at bounding box center [289, 73] width 187 height 26
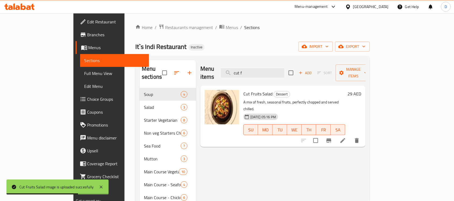
drag, startPoint x: 275, startPoint y: 72, endPoint x: 242, endPoint y: 77, distance: 32.7
click at [242, 77] on div "Menu items cut f Add Sort Manage items" at bounding box center [282, 73] width 165 height 26
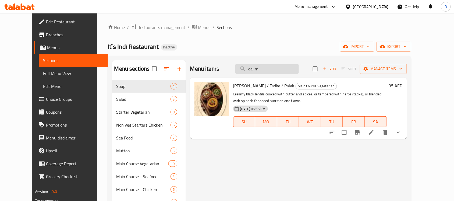
click at [299, 67] on input "dal m" at bounding box center [266, 68] width 63 height 9
drag, startPoint x: 278, startPoint y: 73, endPoint x: 233, endPoint y: 70, distance: 45.5
click at [233, 70] on div "Menu items dal Add Sort Manage items" at bounding box center [298, 68] width 217 height 17
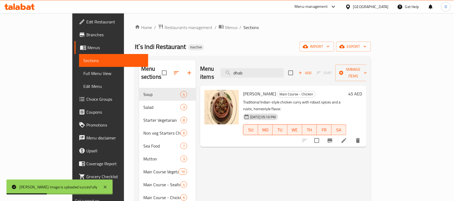
drag, startPoint x: 278, startPoint y: 69, endPoint x: 244, endPoint y: 71, distance: 34.2
click at [244, 71] on div "Menu items dhab Add Sort Manage items" at bounding box center [283, 73] width 166 height 26
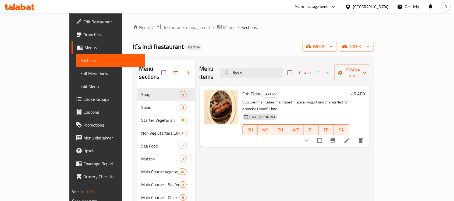
drag, startPoint x: 286, startPoint y: 70, endPoint x: 251, endPoint y: 83, distance: 36.4
click at [251, 83] on div "Menu items fish t Add Sort Manage items Fish Tikka Sea Food Succulent fish cube…" at bounding box center [282, 165] width 174 height 211
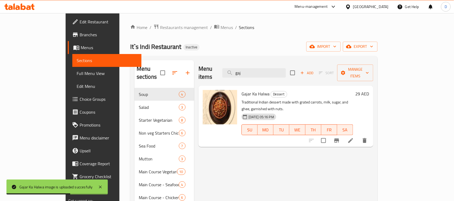
drag, startPoint x: 256, startPoint y: 74, endPoint x: 239, endPoint y: 76, distance: 17.0
click at [239, 76] on div "Menu items gaj Add Sort Manage items" at bounding box center [285, 73] width 175 height 26
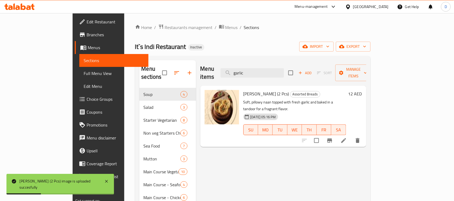
drag, startPoint x: 275, startPoint y: 67, endPoint x: 222, endPoint y: 67, distance: 52.2
click at [222, 67] on div "Menu items garlic Add Sort Manage items" at bounding box center [283, 73] width 166 height 26
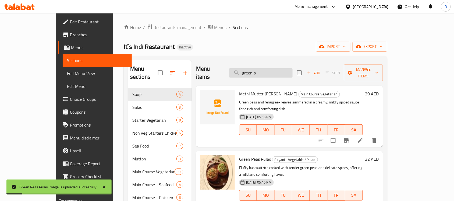
click at [279, 68] on input "green p" at bounding box center [260, 72] width 63 height 9
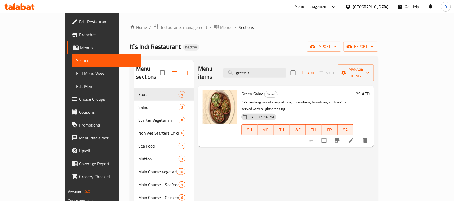
drag, startPoint x: 279, startPoint y: 71, endPoint x: 237, endPoint y: 77, distance: 42.4
click at [237, 77] on div "Menu items green s Add Sort Manage items" at bounding box center [286, 73] width 176 height 26
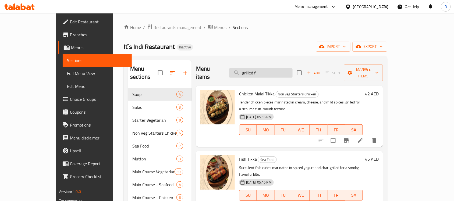
click at [282, 70] on input "grilled f" at bounding box center [260, 72] width 63 height 9
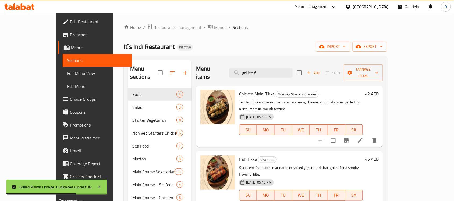
drag, startPoint x: 285, startPoint y: 70, endPoint x: 238, endPoint y: 75, distance: 47.1
click at [238, 75] on div "Menu items grilled f Add Sort Manage items" at bounding box center [289, 73] width 187 height 26
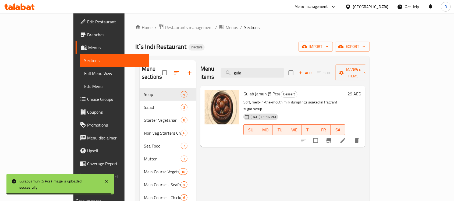
drag, startPoint x: 272, startPoint y: 70, endPoint x: 229, endPoint y: 70, distance: 42.7
click at [229, 70] on div "Menu items gula Add Sort Manage items" at bounding box center [282, 73] width 165 height 26
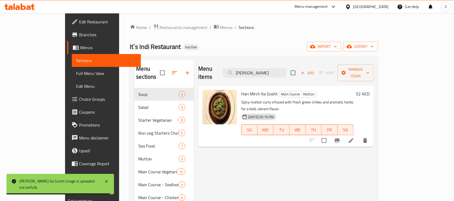
drag, startPoint x: 280, startPoint y: 67, endPoint x: 237, endPoint y: 65, distance: 42.8
click at [237, 65] on div "Menu items hari m Add Sort Manage items" at bounding box center [286, 73] width 176 height 26
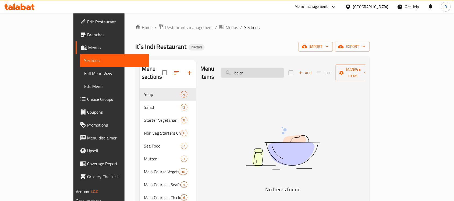
drag, startPoint x: 281, startPoint y: 70, endPoint x: 248, endPoint y: 72, distance: 33.1
click at [248, 72] on input "ice cr" at bounding box center [252, 72] width 63 height 9
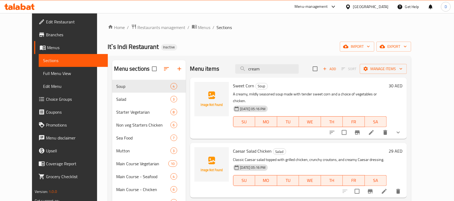
drag, startPoint x: 282, startPoint y: 70, endPoint x: 247, endPoint y: 76, distance: 34.5
click at [247, 76] on div "Menu items cream Add Sort Manage items" at bounding box center [298, 68] width 217 height 17
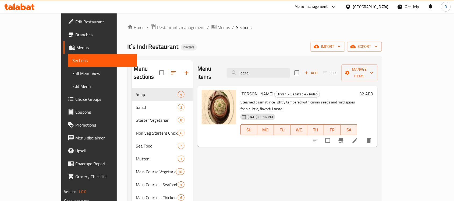
drag, startPoint x: 274, startPoint y: 71, endPoint x: 234, endPoint y: 72, distance: 40.3
click at [234, 72] on div "Menu items jeera Add Sort Manage items" at bounding box center [287, 73] width 180 height 26
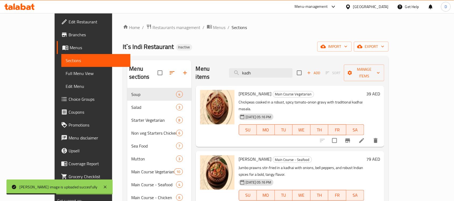
drag, startPoint x: 278, startPoint y: 69, endPoint x: 237, endPoint y: 70, distance: 41.1
click at [237, 70] on div "Menu items kadh Add Sort Manage items" at bounding box center [290, 73] width 188 height 26
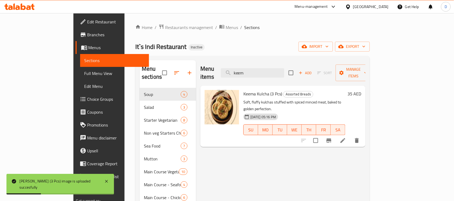
drag, startPoint x: 276, startPoint y: 69, endPoint x: 237, endPoint y: 73, distance: 38.9
click at [237, 73] on div "Menu items keem Add Sort Manage items" at bounding box center [282, 73] width 165 height 26
drag, startPoint x: 268, startPoint y: 71, endPoint x: 236, endPoint y: 72, distance: 31.5
click at [236, 72] on div "Menu items lach Add Sort Manage items" at bounding box center [282, 73] width 165 height 26
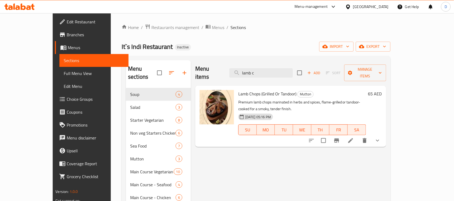
drag, startPoint x: 277, startPoint y: 67, endPoint x: 240, endPoint y: 75, distance: 38.7
click at [240, 75] on div "Menu items lamb c Add Sort Manage items" at bounding box center [290, 73] width 191 height 26
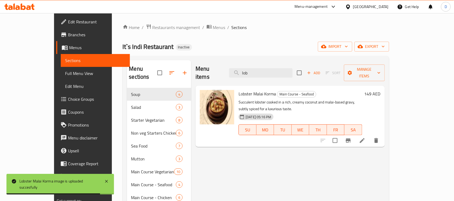
drag, startPoint x: 273, startPoint y: 70, endPoint x: 227, endPoint y: 64, distance: 46.7
click at [227, 64] on div "Menu items lob Add Sort Manage items" at bounding box center [289, 73] width 189 height 26
type input ","
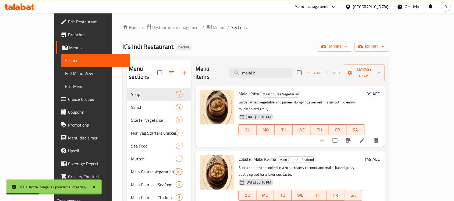
drag, startPoint x: 285, startPoint y: 69, endPoint x: 224, endPoint y: 63, distance: 61.8
click at [224, 63] on div "Menu items malai k Add Sort Manage items" at bounding box center [289, 73] width 189 height 26
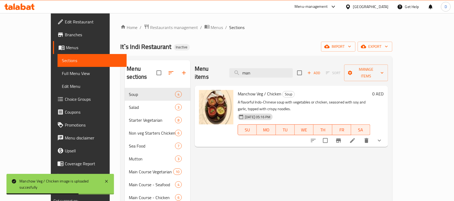
drag, startPoint x: 272, startPoint y: 70, endPoint x: 245, endPoint y: 70, distance: 27.2
click at [245, 70] on div "Menu items man Add Sort Manage items" at bounding box center [291, 73] width 193 height 26
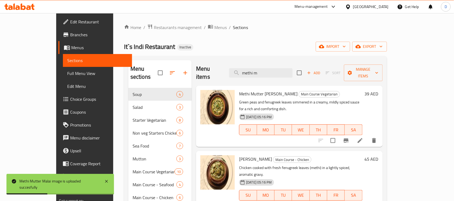
drag, startPoint x: 283, startPoint y: 69, endPoint x: 240, endPoint y: 79, distance: 43.6
click at [240, 79] on div "Menu items methi m Add Sort Manage items Methi Mutter Malai Main Course Vegetar…" at bounding box center [287, 165] width 191 height 211
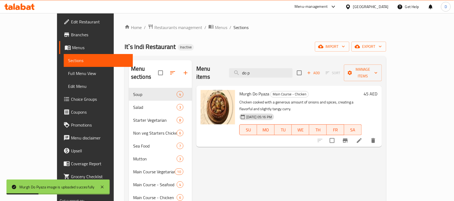
drag, startPoint x: 274, startPoint y: 67, endPoint x: 237, endPoint y: 70, distance: 37.5
click at [237, 70] on div "Menu items do p Add Sort Manage items" at bounding box center [289, 73] width 186 height 26
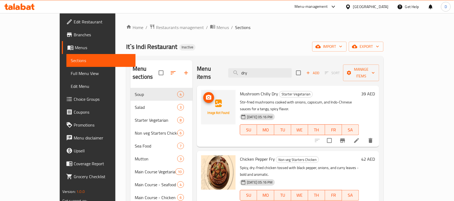
click at [218, 110] on img at bounding box center [218, 107] width 34 height 34
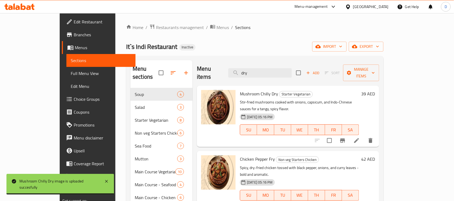
drag, startPoint x: 272, startPoint y: 70, endPoint x: 233, endPoint y: 66, distance: 39.8
click at [233, 66] on div "Menu items dry Add Sort Manage items" at bounding box center [288, 73] width 182 height 26
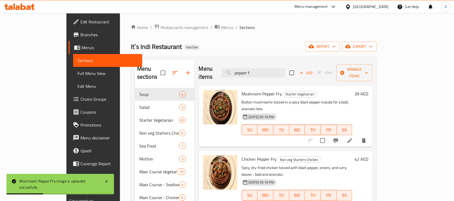
drag, startPoint x: 282, startPoint y: 68, endPoint x: 236, endPoint y: 75, distance: 46.5
click at [236, 75] on div "Menu items pepper f Add Sort Manage items" at bounding box center [286, 73] width 174 height 26
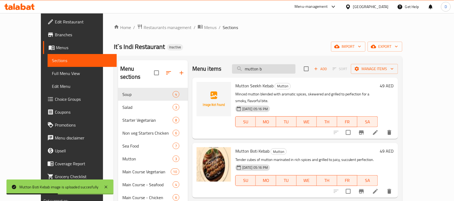
click at [285, 72] on input "mutton b" at bounding box center [263, 68] width 63 height 9
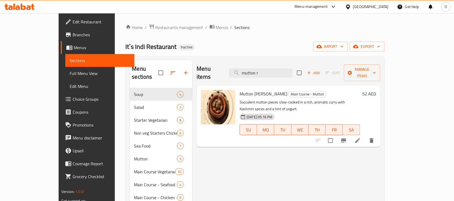
drag, startPoint x: 284, startPoint y: 69, endPoint x: 243, endPoint y: 71, distance: 40.4
click at [243, 71] on div "Menu items mutton r Add Sort Manage items" at bounding box center [289, 73] width 184 height 26
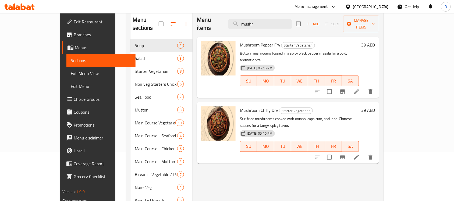
scroll to position [34, 0]
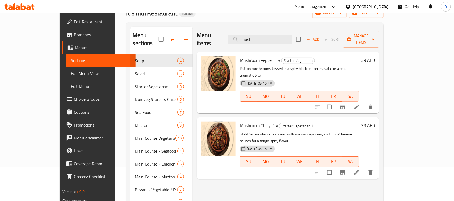
drag, startPoint x: 283, startPoint y: 33, endPoint x: 237, endPoint y: 32, distance: 45.7
click at [237, 32] on div "Menu items mushr Add Sort Manage items" at bounding box center [288, 40] width 182 height 26
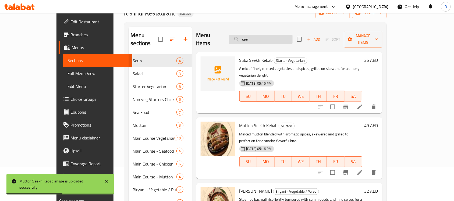
drag, startPoint x: 272, startPoint y: 36, endPoint x: 248, endPoint y: 37, distance: 23.7
click at [248, 37] on input "see" at bounding box center [260, 39] width 63 height 9
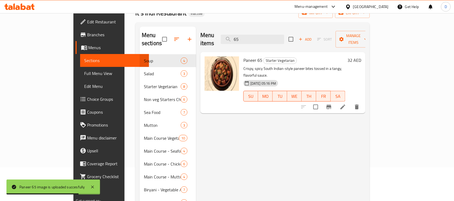
drag, startPoint x: 269, startPoint y: 36, endPoint x: 251, endPoint y: 44, distance: 20.0
click at [251, 44] on div "Menu items 65 Add Sort Manage items Paneer 65 Starter Vegetarian Crispy, spicy …" at bounding box center [280, 132] width 169 height 211
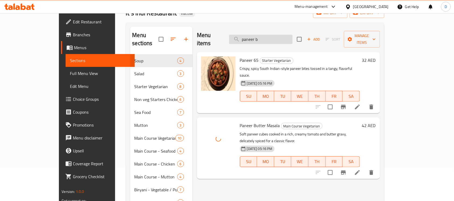
click at [288, 37] on input "paneer b" at bounding box center [260, 39] width 63 height 9
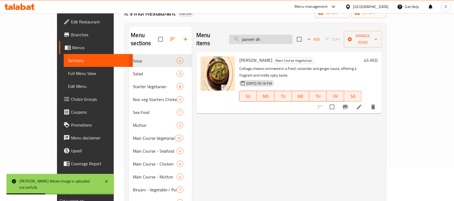
drag, startPoint x: 292, startPoint y: 34, endPoint x: 271, endPoint y: 34, distance: 21.0
click at [271, 35] on input "paneer dh" at bounding box center [260, 39] width 63 height 9
click at [280, 38] on input "paneer dh" at bounding box center [260, 39] width 63 height 9
drag, startPoint x: 280, startPoint y: 37, endPoint x: 273, endPoint y: 36, distance: 7.0
click at [273, 36] on input "paneer dh" at bounding box center [260, 39] width 63 height 9
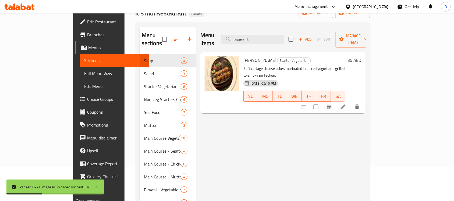
drag, startPoint x: 277, startPoint y: 35, endPoint x: 242, endPoint y: 36, distance: 35.2
click at [242, 36] on div "Menu items paneer t Add Sort Manage items" at bounding box center [282, 40] width 165 height 26
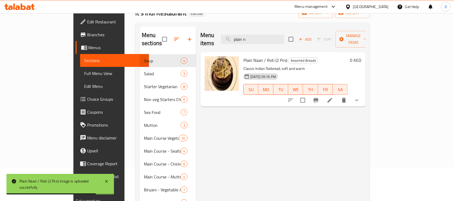
drag, startPoint x: 278, startPoint y: 37, endPoint x: 243, endPoint y: 40, distance: 35.1
click at [243, 40] on div "Menu items plain n Add Sort Manage items" at bounding box center [282, 40] width 165 height 26
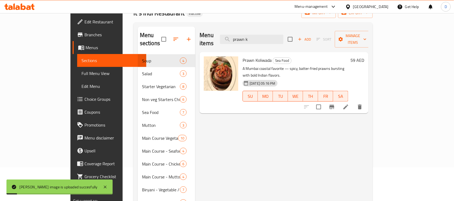
click at [299, 40] on div "Menu items prawn k Add Sort Manage items" at bounding box center [283, 40] width 169 height 26
click at [283, 35] on input "prawn k" at bounding box center [251, 39] width 63 height 9
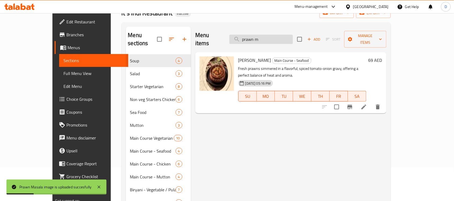
click at [281, 36] on input "prawn m" at bounding box center [260, 39] width 63 height 9
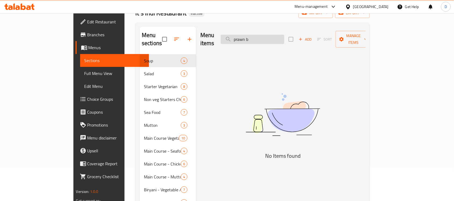
click at [271, 36] on input "prawn b" at bounding box center [252, 39] width 63 height 9
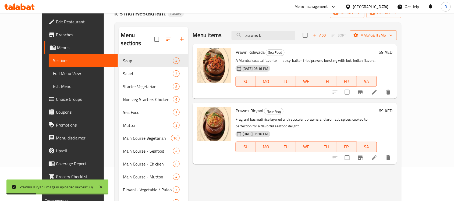
drag, startPoint x: 287, startPoint y: 35, endPoint x: 240, endPoint y: 39, distance: 47.2
click at [240, 39] on div "Menu items prawns b Add Sort Manage items" at bounding box center [295, 35] width 204 height 17
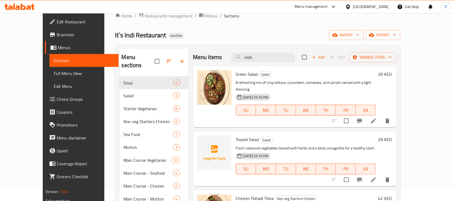
scroll to position [0, 0]
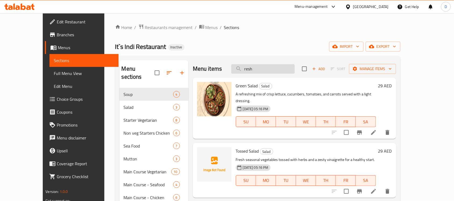
click at [287, 69] on input "resh" at bounding box center [262, 68] width 63 height 9
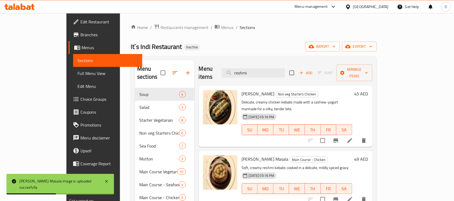
drag, startPoint x: 279, startPoint y: 69, endPoint x: 241, endPoint y: 68, distance: 38.2
click at [241, 68] on div "Menu items reshmi Add Sort Manage items" at bounding box center [286, 73] width 174 height 26
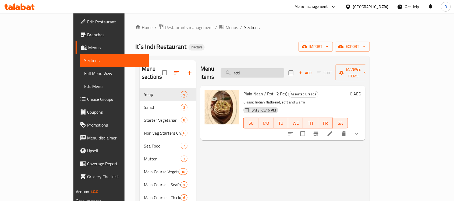
drag, startPoint x: 272, startPoint y: 69, endPoint x: 249, endPoint y: 72, distance: 23.0
click at [249, 72] on input "roti" at bounding box center [252, 72] width 63 height 9
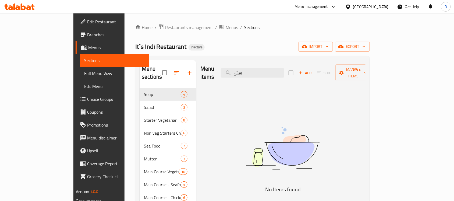
type input "س"
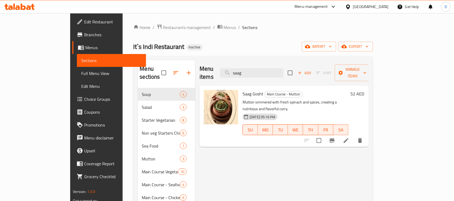
drag, startPoint x: 284, startPoint y: 69, endPoint x: 255, endPoint y: 63, distance: 29.1
click at [255, 63] on div "Menu items saag Add Sort Manage items" at bounding box center [283, 73] width 169 height 26
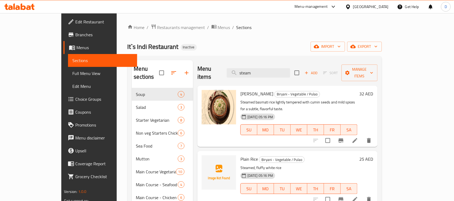
drag, startPoint x: 275, startPoint y: 69, endPoint x: 233, endPoint y: 67, distance: 41.7
click at [233, 67] on div "Menu items steam Add Sort Manage items" at bounding box center [287, 73] width 180 height 26
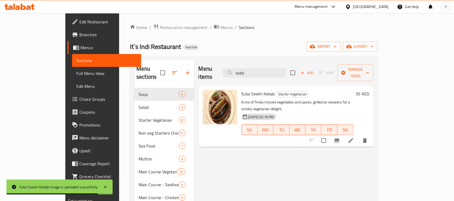
drag, startPoint x: 273, startPoint y: 70, endPoint x: 237, endPoint y: 72, distance: 36.9
click at [237, 72] on div "Menu items subz Add Sort Manage items" at bounding box center [285, 73] width 175 height 26
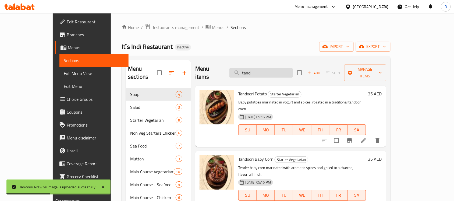
drag, startPoint x: 276, startPoint y: 69, endPoint x: 252, endPoint y: 73, distance: 25.0
click at [252, 73] on input "tand" at bounding box center [260, 72] width 63 height 9
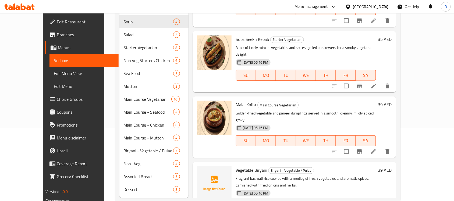
scroll to position [76, 0]
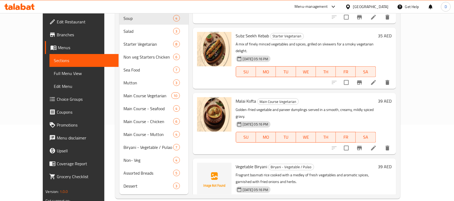
type input "veget"
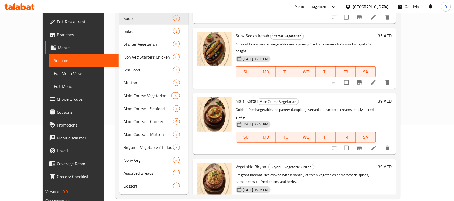
click at [54, 72] on span "Full Menu View" at bounding box center [84, 73] width 60 height 6
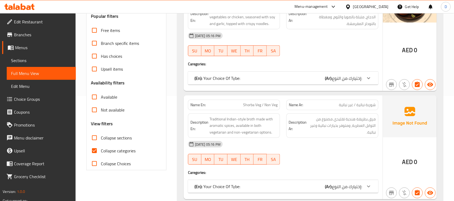
scroll to position [143, 0]
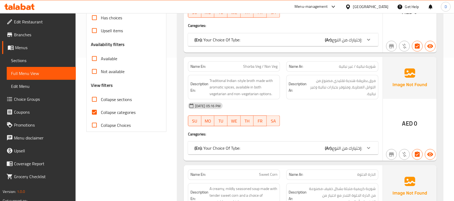
click at [94, 113] on input "Collapse categories" at bounding box center [94, 112] width 13 height 13
checkbox input "false"
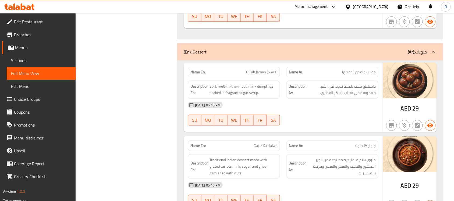
scroll to position [6642, 0]
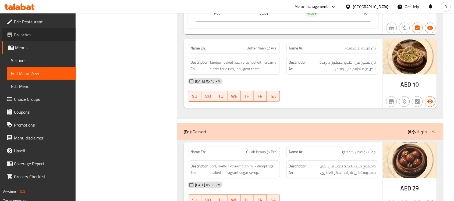
click at [22, 35] on span "Branches" at bounding box center [43, 34] width 58 height 6
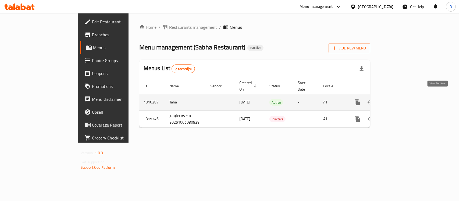
click at [400, 99] on icon "enhanced table" at bounding box center [396, 102] width 6 height 6
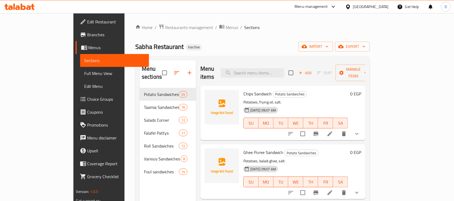
click at [383, 8] on div "[GEOGRAPHIC_DATA]" at bounding box center [370, 7] width 35 height 6
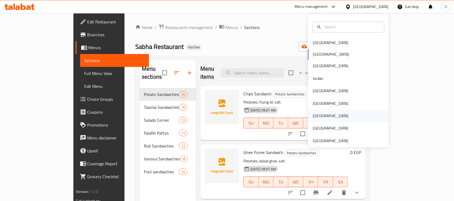
click at [315, 116] on div "[GEOGRAPHIC_DATA]" at bounding box center [330, 116] width 35 height 6
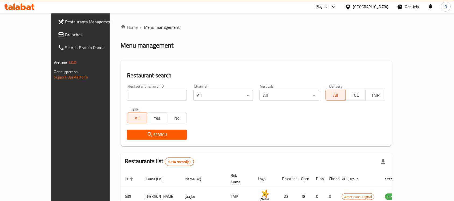
click at [65, 35] on span "Branches" at bounding box center [94, 34] width 58 height 6
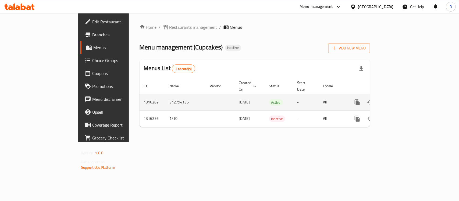
click at [399, 99] on icon "enhanced table" at bounding box center [396, 102] width 6 height 6
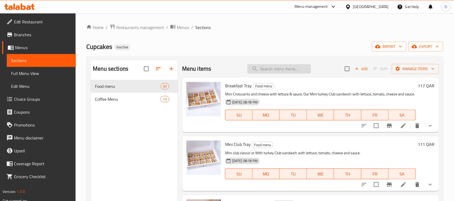
click at [268, 68] on input "search" at bounding box center [278, 68] width 63 height 9
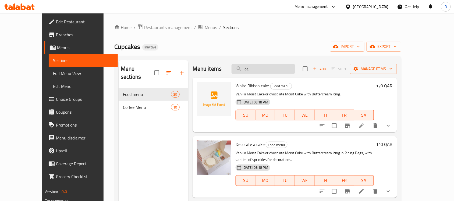
type input "c"
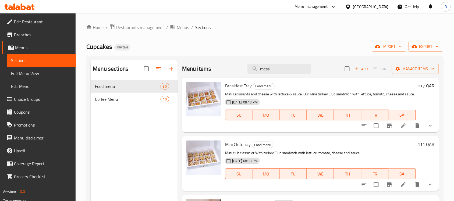
drag, startPoint x: 281, startPoint y: 70, endPoint x: 244, endPoint y: 74, distance: 37.6
click at [244, 74] on div "Menu items mess Add Sort Manage items" at bounding box center [310, 68] width 257 height 17
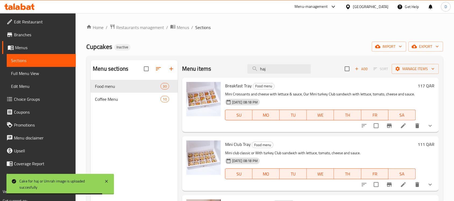
drag, startPoint x: 268, startPoint y: 67, endPoint x: 244, endPoint y: 70, distance: 23.6
click at [244, 70] on div "Menu items haj Add Sort Manage items" at bounding box center [310, 68] width 257 height 17
drag, startPoint x: 270, startPoint y: 69, endPoint x: 239, endPoint y: 69, distance: 31.2
click at [239, 69] on div "Menu items pest Add Sort Manage items" at bounding box center [310, 68] width 257 height 17
click at [287, 71] on input "four" at bounding box center [278, 68] width 63 height 9
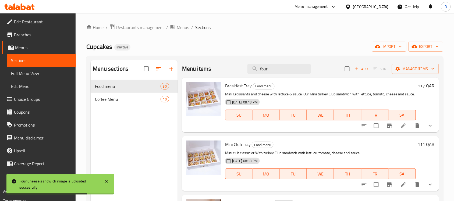
drag, startPoint x: 272, startPoint y: 68, endPoint x: 236, endPoint y: 72, distance: 35.7
click at [236, 72] on div "Menu items four Add Sort Manage items" at bounding box center [310, 68] width 257 height 17
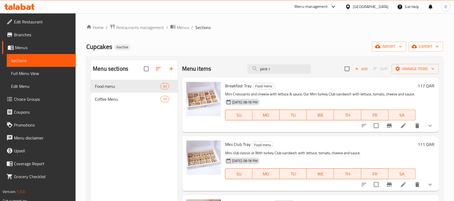
type input "pink ri"
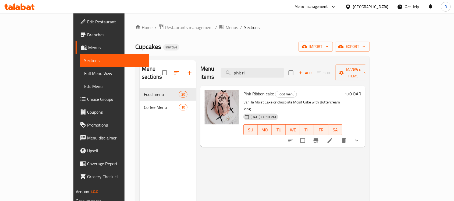
drag, startPoint x: 282, startPoint y: 69, endPoint x: 218, endPoint y: 69, distance: 63.2
click at [218, 69] on div "Menu items pink ri Add Sort Manage items" at bounding box center [282, 73] width 165 height 26
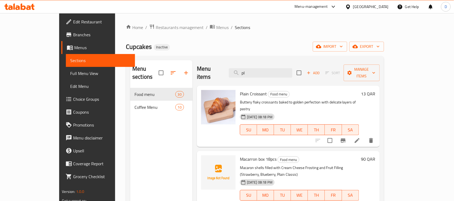
type input "p"
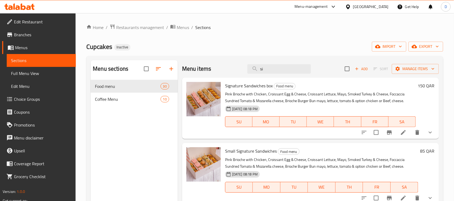
type input "s"
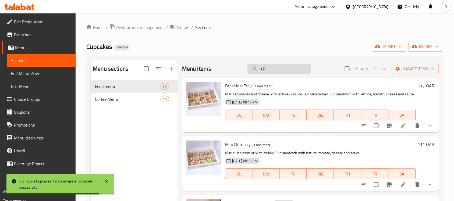
drag, startPoint x: 268, startPoint y: 71, endPoint x: 249, endPoint y: 67, distance: 18.7
click at [249, 67] on input "12" at bounding box center [278, 68] width 63 height 9
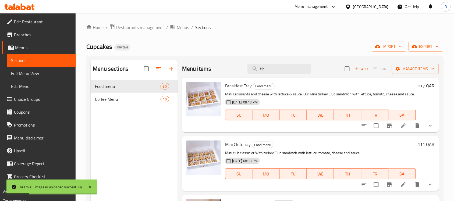
drag, startPoint x: 280, startPoint y: 70, endPoint x: 241, endPoint y: 71, distance: 38.7
click at [241, 71] on div "Menu items tir Add Sort Manage items" at bounding box center [310, 68] width 257 height 17
drag, startPoint x: 290, startPoint y: 69, endPoint x: 253, endPoint y: 81, distance: 38.9
click at [253, 81] on div "Menu items turkey s Add Sort Manage items Breakfast Tray Food menu Mini Croissa…" at bounding box center [308, 160] width 261 height 201
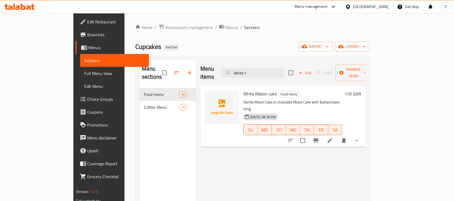
type input "white r"
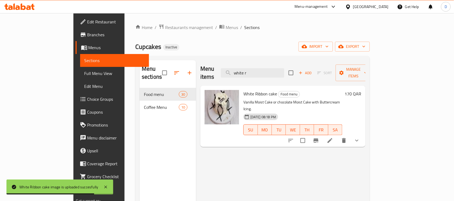
drag, startPoint x: 20, startPoint y: 72, endPoint x: 40, endPoint y: 77, distance: 20.0
click at [84, 72] on span "Full Menu View" at bounding box center [114, 73] width 60 height 6
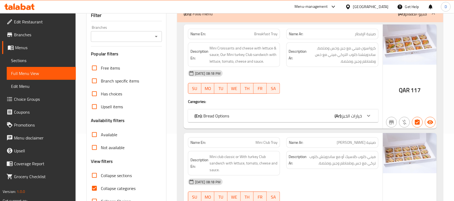
scroll to position [134, 0]
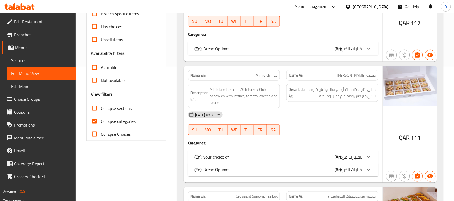
click at [94, 120] on input "Collapse categories" at bounding box center [94, 121] width 13 height 13
checkbox input "false"
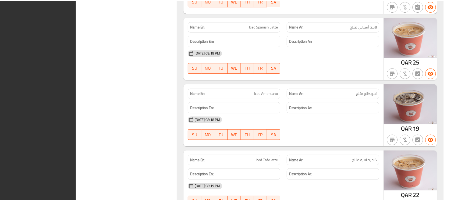
scroll to position [4155, 0]
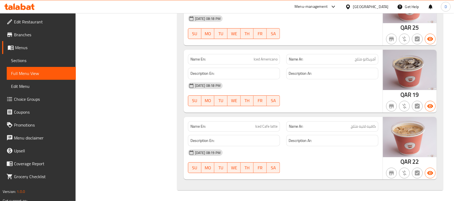
click at [382, 9] on div "[GEOGRAPHIC_DATA]" at bounding box center [370, 7] width 35 height 6
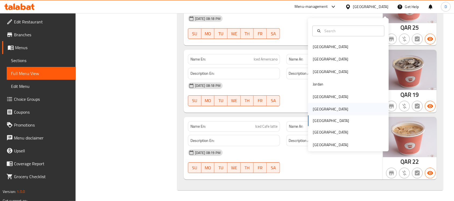
click at [318, 104] on div "[GEOGRAPHIC_DATA]" at bounding box center [331, 109] width 44 height 12
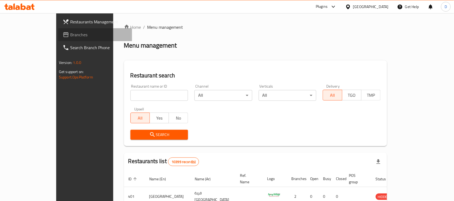
click at [70, 38] on span "Branches" at bounding box center [99, 34] width 58 height 6
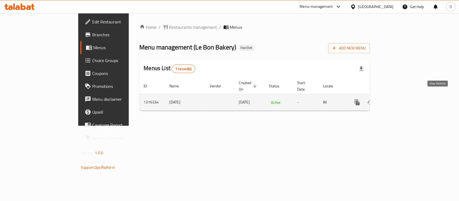
click at [399, 99] on icon "enhanced table" at bounding box center [396, 102] width 6 height 6
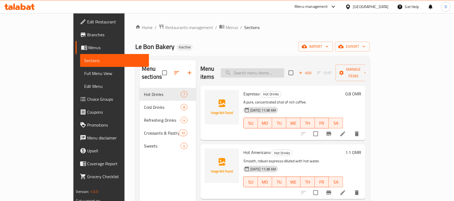
click at [284, 68] on input "search" at bounding box center [252, 72] width 63 height 9
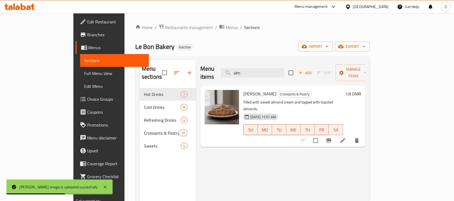
drag, startPoint x: 276, startPoint y: 72, endPoint x: 248, endPoint y: 74, distance: 28.6
click at [248, 74] on div "Menu items alm Add Sort Manage items" at bounding box center [282, 73] width 165 height 26
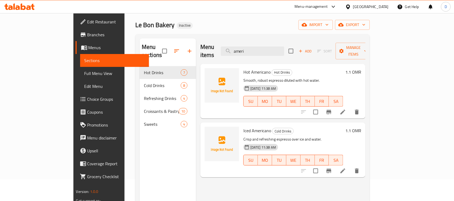
scroll to position [34, 0]
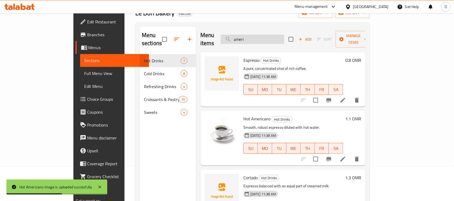
click at [276, 35] on input "ameri" at bounding box center [252, 39] width 63 height 9
drag, startPoint x: 276, startPoint y: 35, endPoint x: 247, endPoint y: 38, distance: 28.7
click at [247, 38] on input "ameri" at bounding box center [252, 39] width 63 height 9
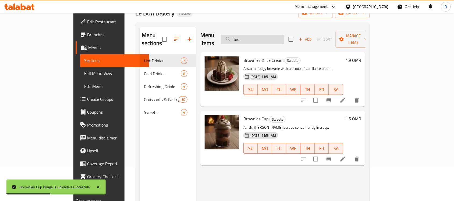
drag, startPoint x: 274, startPoint y: 37, endPoint x: 250, endPoint y: 40, distance: 24.3
click at [250, 40] on input "bro" at bounding box center [252, 39] width 63 height 9
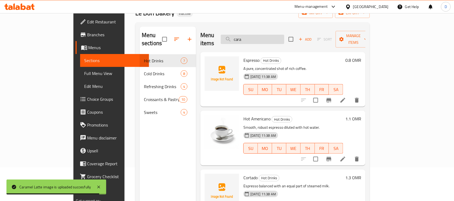
click at [270, 38] on input "cara" at bounding box center [252, 39] width 63 height 9
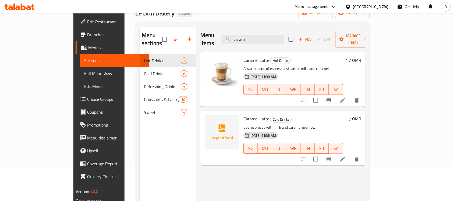
drag, startPoint x: 279, startPoint y: 34, endPoint x: 242, endPoint y: 40, distance: 36.8
click at [242, 40] on div "Menu items caram Add Sort Manage items" at bounding box center [282, 40] width 165 height 26
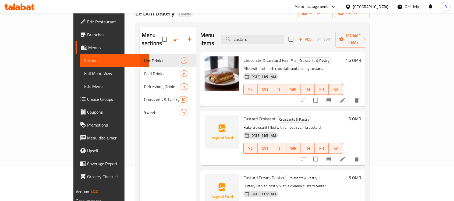
drag, startPoint x: 295, startPoint y: 38, endPoint x: 244, endPoint y: 34, distance: 51.8
click at [244, 34] on div "Menu items custard Add Sort Manage items" at bounding box center [282, 40] width 165 height 26
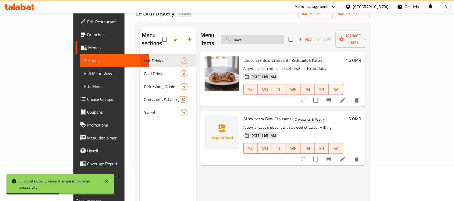
drag, startPoint x: 278, startPoint y: 34, endPoint x: 249, endPoint y: 39, distance: 29.7
click at [249, 39] on input "bow" at bounding box center [252, 39] width 63 height 9
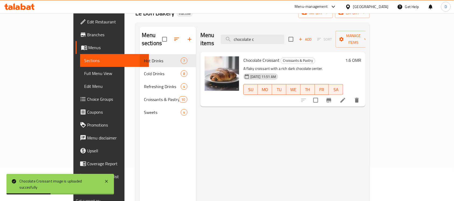
drag, startPoint x: 284, startPoint y: 34, endPoint x: 232, endPoint y: 31, distance: 52.0
click at [232, 31] on div "Menu items chocolate c Add Sort Manage items" at bounding box center [282, 40] width 165 height 26
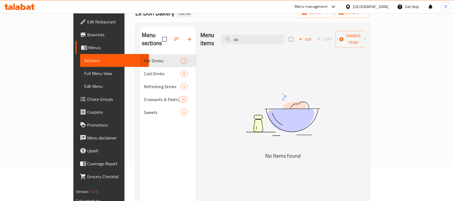
type input "o"
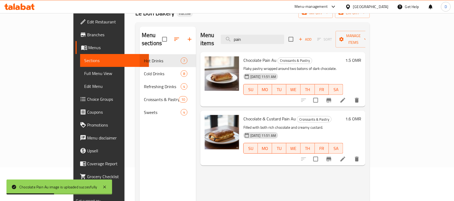
drag, startPoint x: 276, startPoint y: 33, endPoint x: 234, endPoint y: 31, distance: 42.0
click at [234, 31] on div "Menu items pain Add Sort Manage items" at bounding box center [282, 40] width 165 height 26
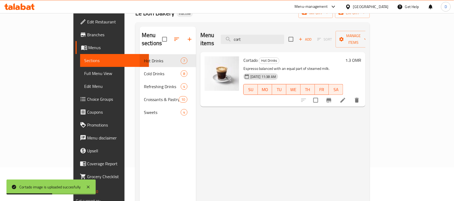
drag, startPoint x: 271, startPoint y: 38, endPoint x: 237, endPoint y: 42, distance: 33.9
click at [237, 42] on div "Menu items cort Add Sort Manage items" at bounding box center [282, 40] width 165 height 26
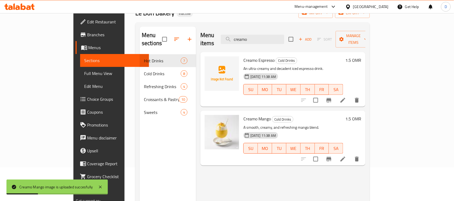
drag, startPoint x: 282, startPoint y: 33, endPoint x: 240, endPoint y: 33, distance: 41.7
click at [240, 33] on div "Menu items creamo Add Sort Manage items" at bounding box center [282, 40] width 165 height 26
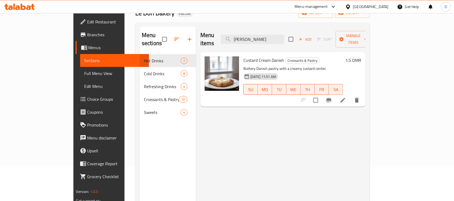
drag, startPoint x: 282, startPoint y: 32, endPoint x: 231, endPoint y: 30, distance: 50.0
click at [231, 30] on div "Menu items dani Add Sort Manage items" at bounding box center [282, 40] width 165 height 26
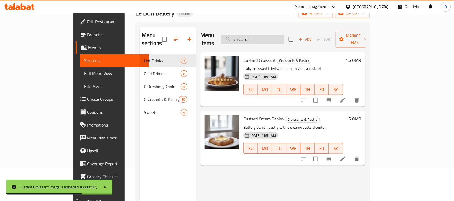
drag, startPoint x: 296, startPoint y: 36, endPoint x: 248, endPoint y: 40, distance: 47.7
click at [248, 40] on input "custard c" at bounding box center [252, 39] width 63 height 9
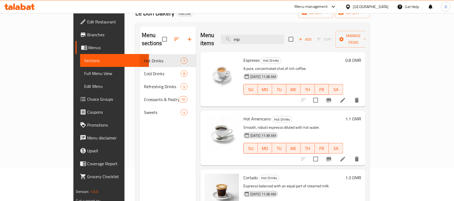
drag, startPoint x: 271, startPoint y: 37, endPoint x: 230, endPoint y: 41, distance: 41.0
click at [230, 41] on div "Menu items esp Add Sort Manage items" at bounding box center [282, 40] width 165 height 26
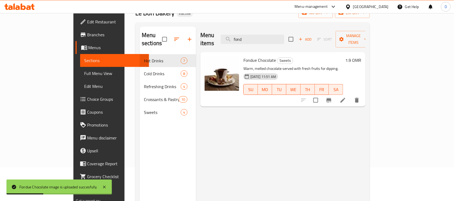
drag, startPoint x: 275, startPoint y: 34, endPoint x: 245, endPoint y: 38, distance: 30.6
click at [245, 38] on div "Menu items fond Add Sort Manage items" at bounding box center [282, 40] width 165 height 26
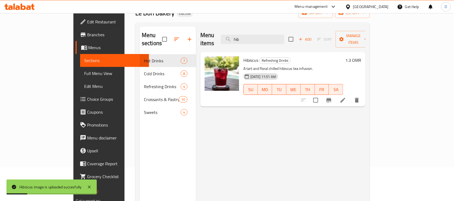
drag, startPoint x: 282, startPoint y: 35, endPoint x: 245, endPoint y: 41, distance: 37.0
click at [245, 41] on div "Menu items hib Add Sort Manage items" at bounding box center [282, 40] width 165 height 26
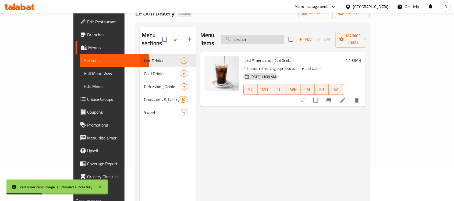
click at [277, 35] on input "iced am" at bounding box center [252, 39] width 63 height 9
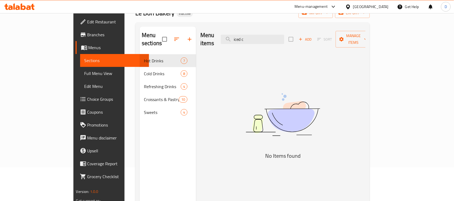
drag, startPoint x: 282, startPoint y: 37, endPoint x: 243, endPoint y: 40, distance: 39.9
click at [243, 40] on div "Menu items iced c Add Sort Manage items" at bounding box center [282, 40] width 165 height 26
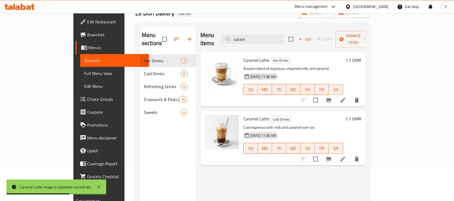
drag, startPoint x: 267, startPoint y: 36, endPoint x: 244, endPoint y: 41, distance: 23.6
click at [244, 41] on div "Menu items caram Add Sort Manage items" at bounding box center [282, 40] width 165 height 26
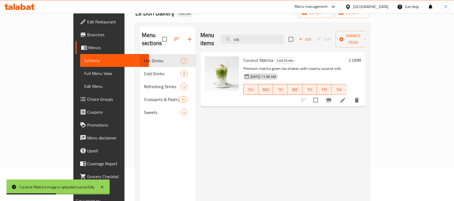
drag, startPoint x: 273, startPoint y: 34, endPoint x: 244, endPoint y: 38, distance: 29.5
click at [244, 38] on div "Menu items coc Add Sort Manage items" at bounding box center [282, 40] width 165 height 26
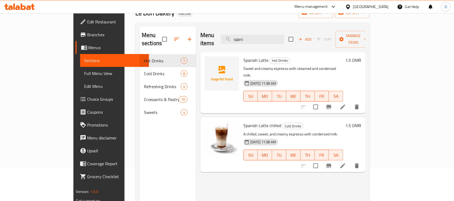
drag, startPoint x: 273, startPoint y: 37, endPoint x: 248, endPoint y: 44, distance: 26.2
click at [248, 44] on div "Menu items spani Add Sort Manage items Spanish Latte Hot Drinks Sweet and cream…" at bounding box center [280, 127] width 169 height 201
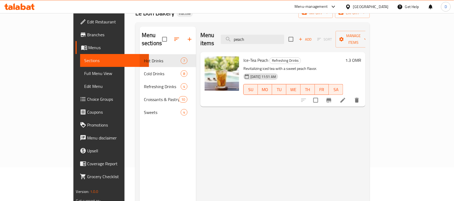
drag, startPoint x: 275, startPoint y: 34, endPoint x: 227, endPoint y: 39, distance: 48.1
click at [227, 39] on div "Menu items peach Add Sort Manage items" at bounding box center [282, 40] width 165 height 26
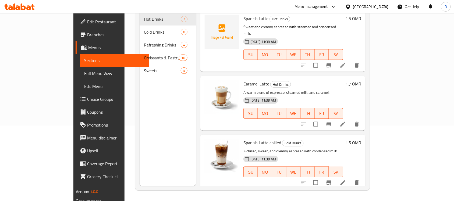
scroll to position [0, 0]
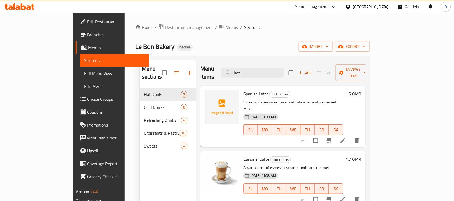
drag, startPoint x: 273, startPoint y: 66, endPoint x: 221, endPoint y: 70, distance: 52.3
click at [221, 70] on div "Menu items latt Add Sort Manage items" at bounding box center [282, 73] width 165 height 26
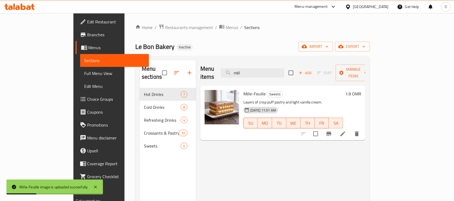
drag, startPoint x: 272, startPoint y: 69, endPoint x: 243, endPoint y: 74, distance: 28.8
click at [243, 74] on div "Menu items mill Add Sort Manage items" at bounding box center [282, 73] width 165 height 26
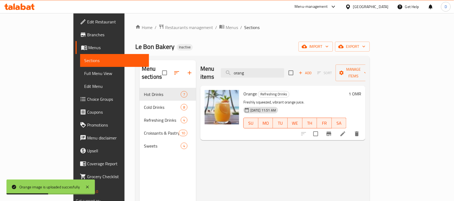
drag, startPoint x: 272, startPoint y: 69, endPoint x: 252, endPoint y: 74, distance: 21.1
click at [252, 74] on div "Menu items orang Add Sort Manage items" at bounding box center [282, 73] width 165 height 26
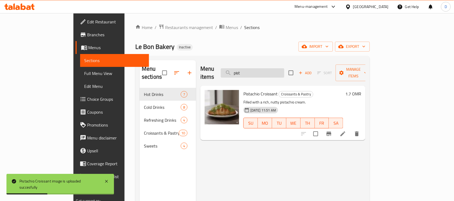
drag, startPoint x: 279, startPoint y: 66, endPoint x: 253, endPoint y: 67, distance: 25.8
click at [253, 68] on input "pist" at bounding box center [252, 72] width 63 height 9
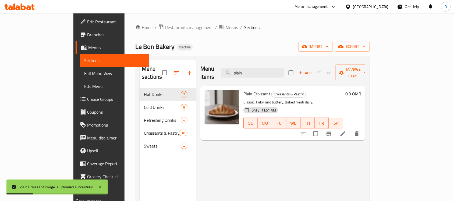
drag, startPoint x: 272, startPoint y: 69, endPoint x: 237, endPoint y: 74, distance: 35.1
click at [237, 74] on div "Menu items plain Add Sort Manage items" at bounding box center [282, 73] width 165 height 26
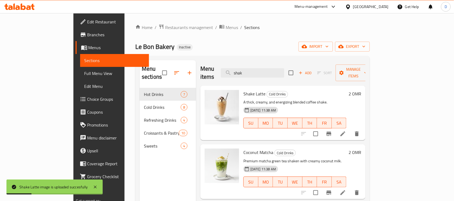
drag, startPoint x: 279, startPoint y: 70, endPoint x: 245, endPoint y: 74, distance: 34.2
click at [245, 74] on div "Menu items shak Add Sort Manage items" at bounding box center [282, 73] width 165 height 26
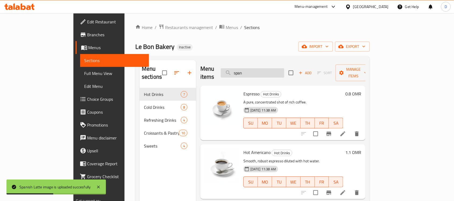
click at [284, 69] on input "span" at bounding box center [252, 72] width 63 height 9
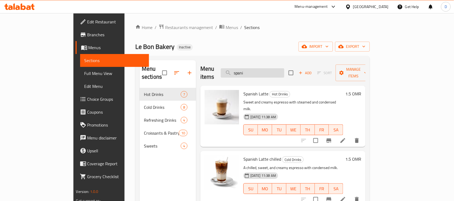
drag, startPoint x: 287, startPoint y: 68, endPoint x: 259, endPoint y: 70, distance: 28.6
click at [259, 70] on input "spani" at bounding box center [252, 72] width 63 height 9
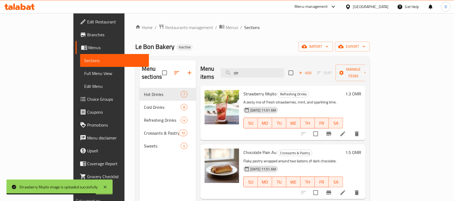
drag, startPoint x: 266, startPoint y: 67, endPoint x: 243, endPoint y: 74, distance: 24.4
click at [243, 74] on div "Menu items str Add Sort Manage items" at bounding box center [282, 73] width 165 height 26
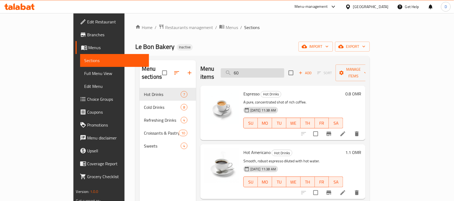
click at [276, 69] on input "60" at bounding box center [252, 72] width 63 height 9
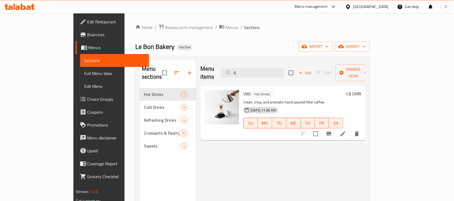
type input "6"
click at [84, 72] on span "Full Menu View" at bounding box center [114, 73] width 60 height 6
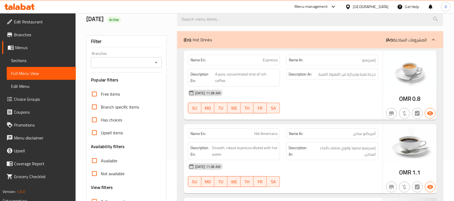
scroll to position [101, 0]
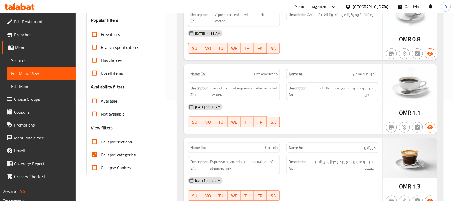
click at [96, 155] on input "Collapse categories" at bounding box center [94, 154] width 13 height 13
checkbox input "false"
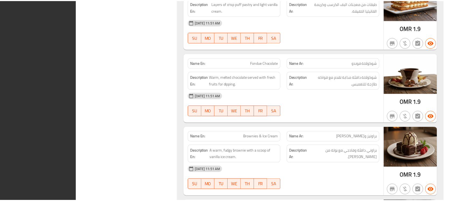
scroll to position [2447, 0]
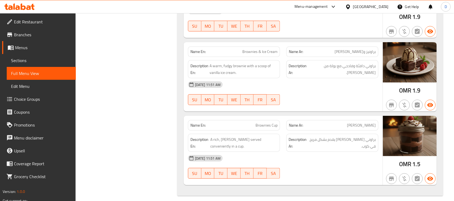
click at [29, 37] on span "Branches" at bounding box center [43, 34] width 58 height 6
